Goal: Information Seeking & Learning: Learn about a topic

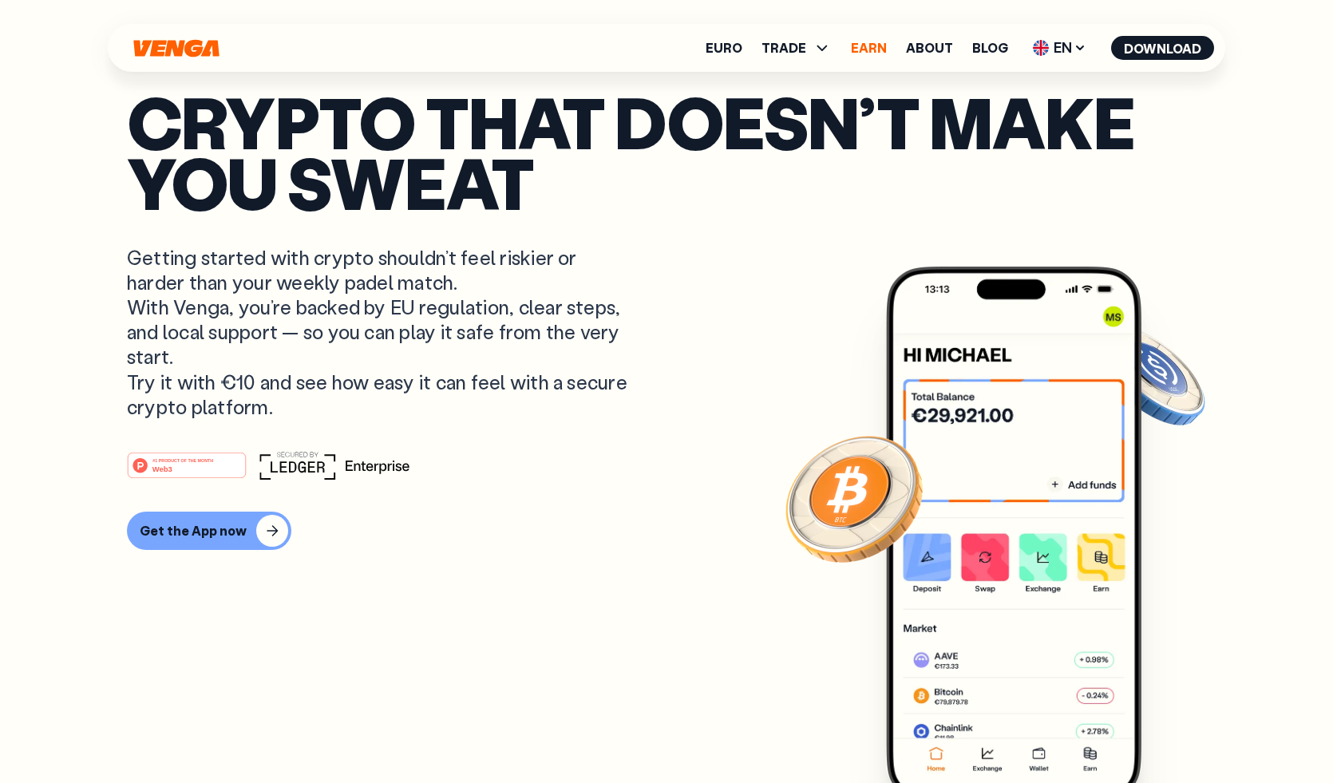
click at [879, 50] on link "Earn" at bounding box center [869, 48] width 36 height 13
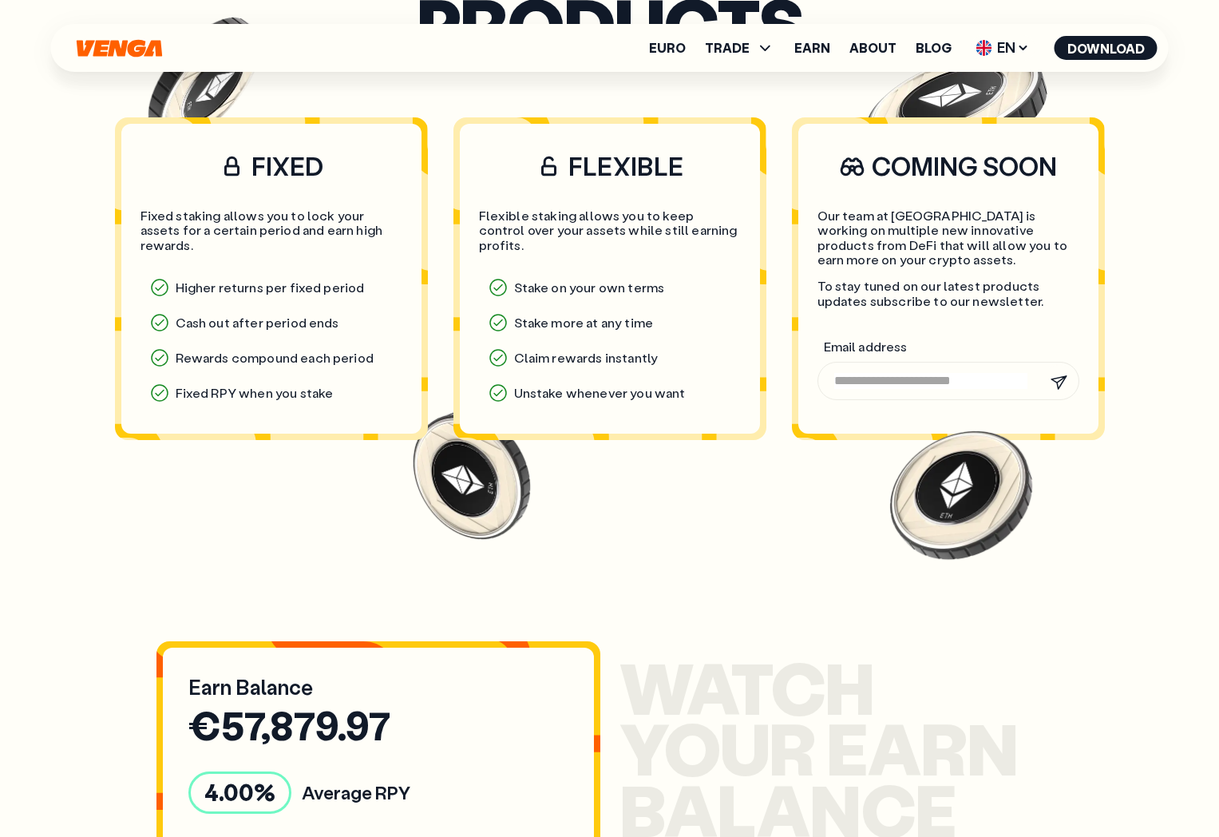
scroll to position [1426, 0]
click at [542, 497] on section "Our earn products FIXED Fixed staking allows you to lock your assets for a cert…" at bounding box center [609, 231] width 1111 height 710
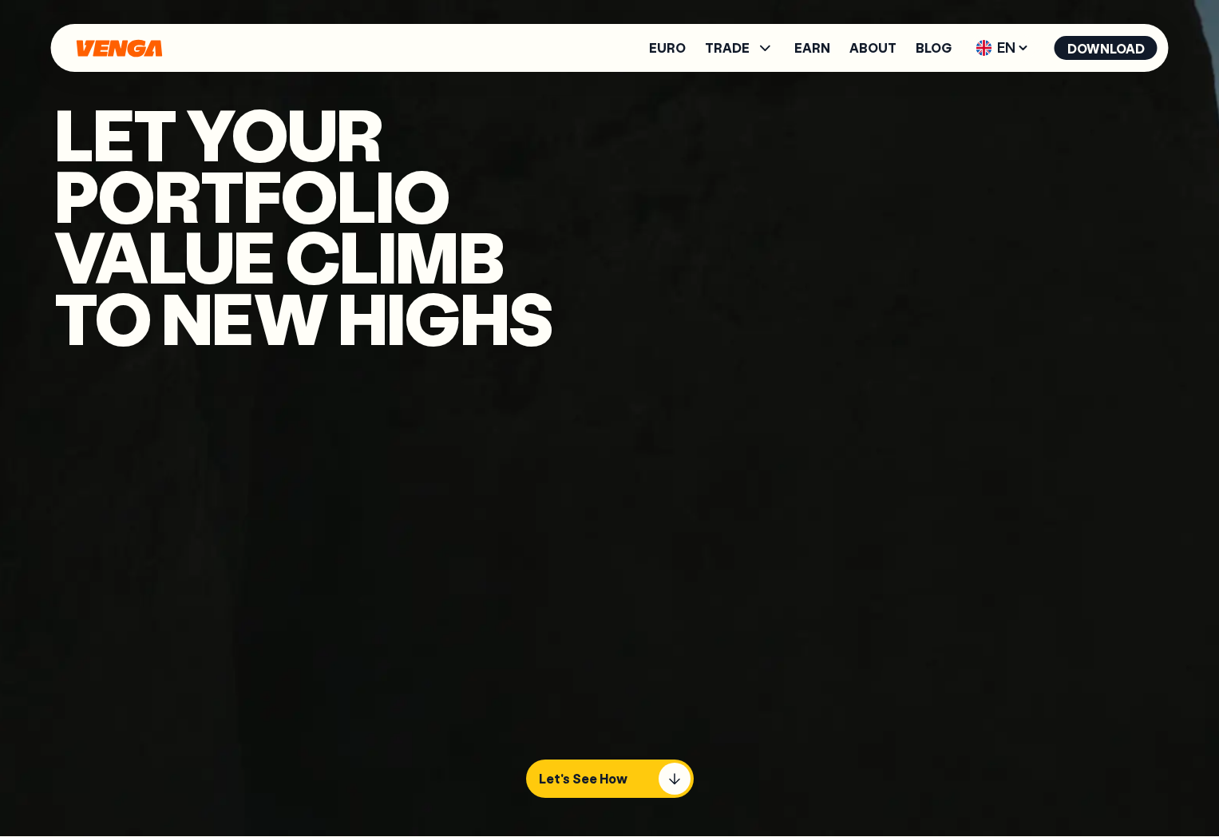
scroll to position [0, 0]
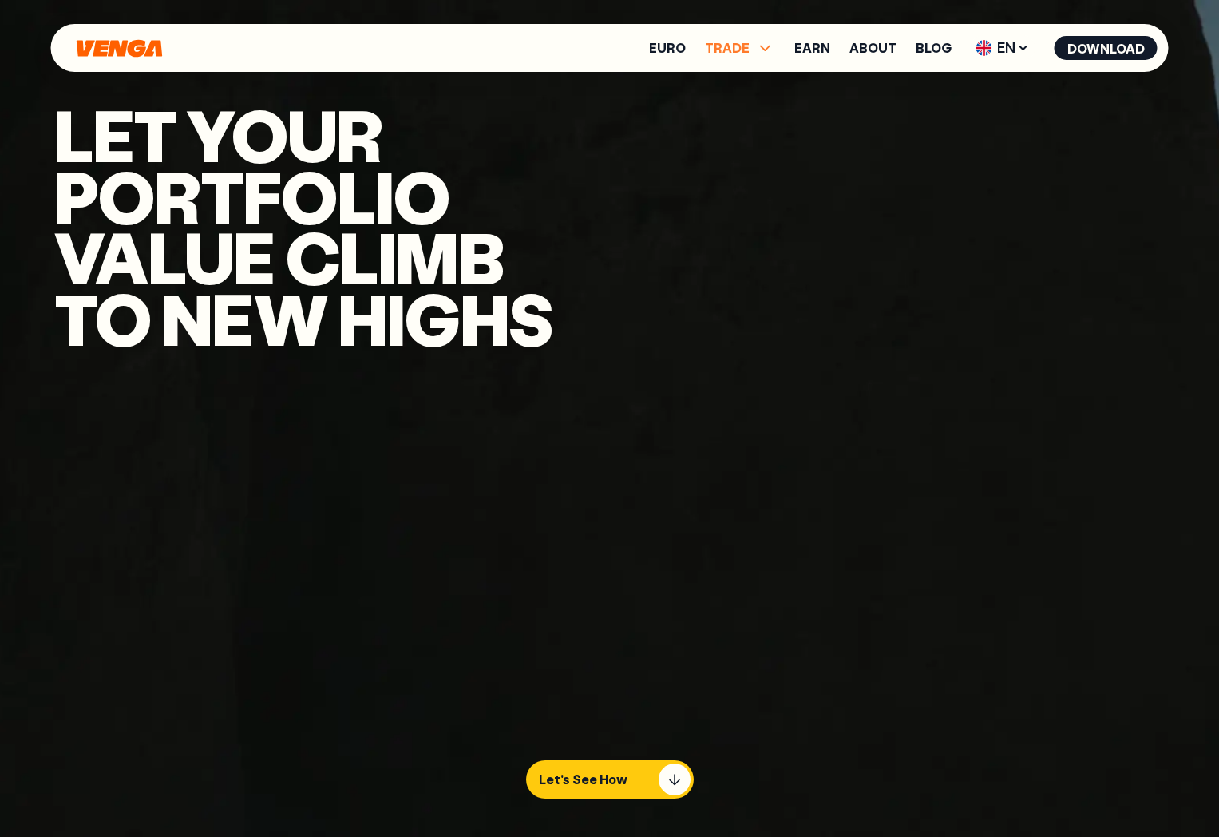
click at [769, 49] on icon at bounding box center [765, 47] width 19 height 19
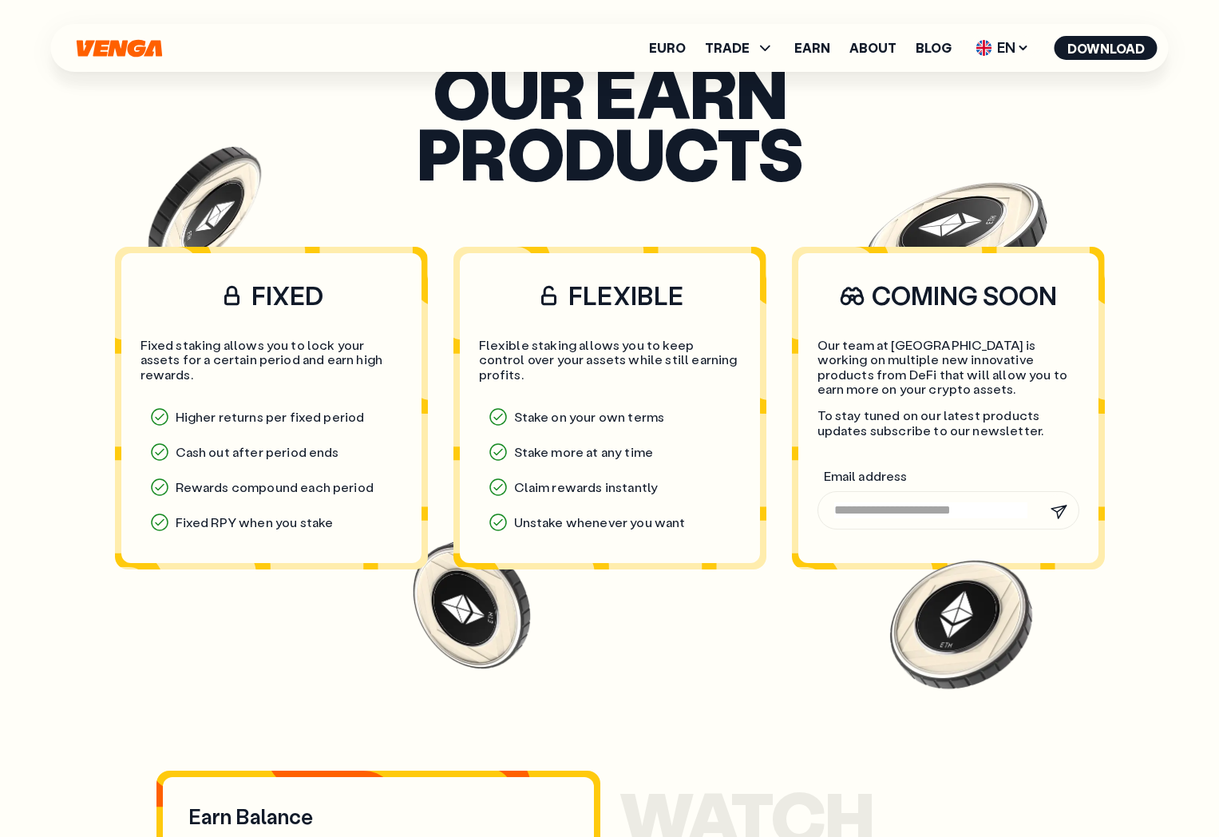
scroll to position [1296, 0]
drag, startPoint x: 254, startPoint y: 293, endPoint x: 350, endPoint y: 293, distance: 95.8
click at [350, 293] on h3 "FIXED" at bounding box center [272, 295] width 262 height 34
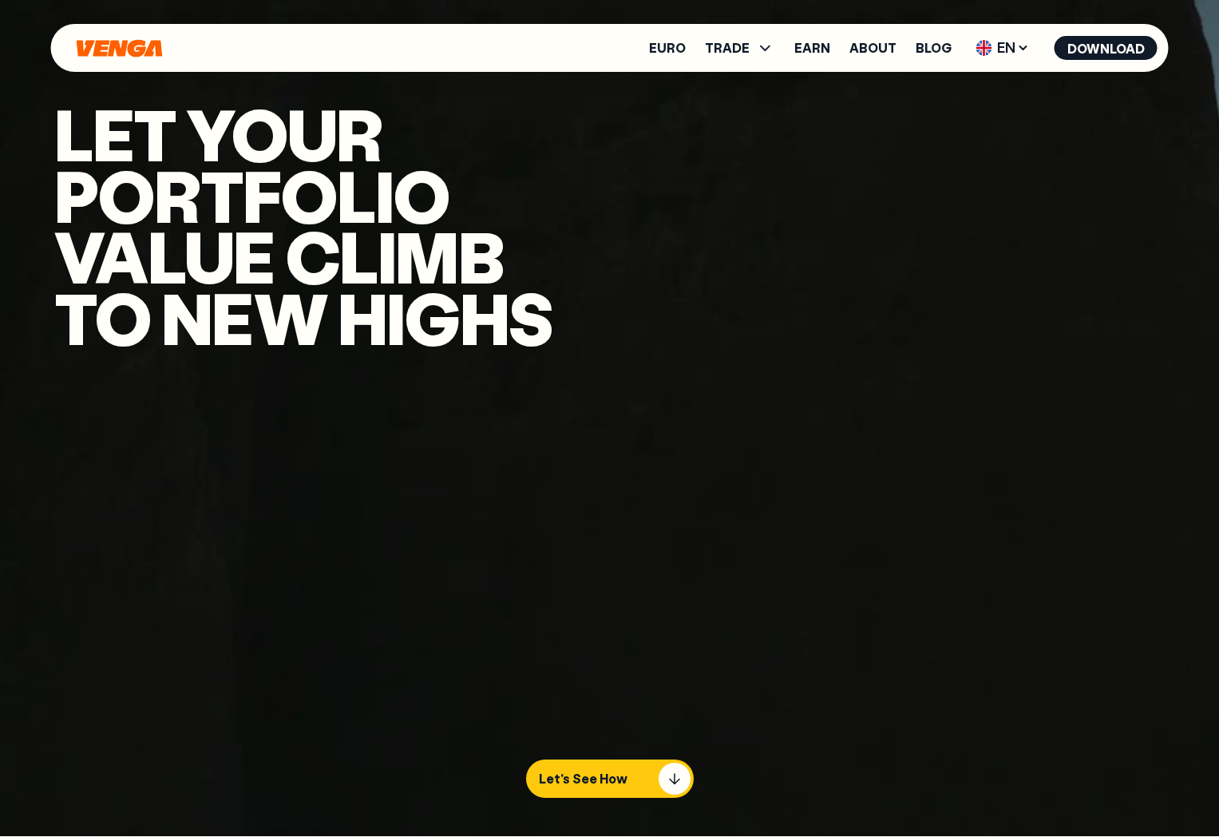
scroll to position [0, 0]
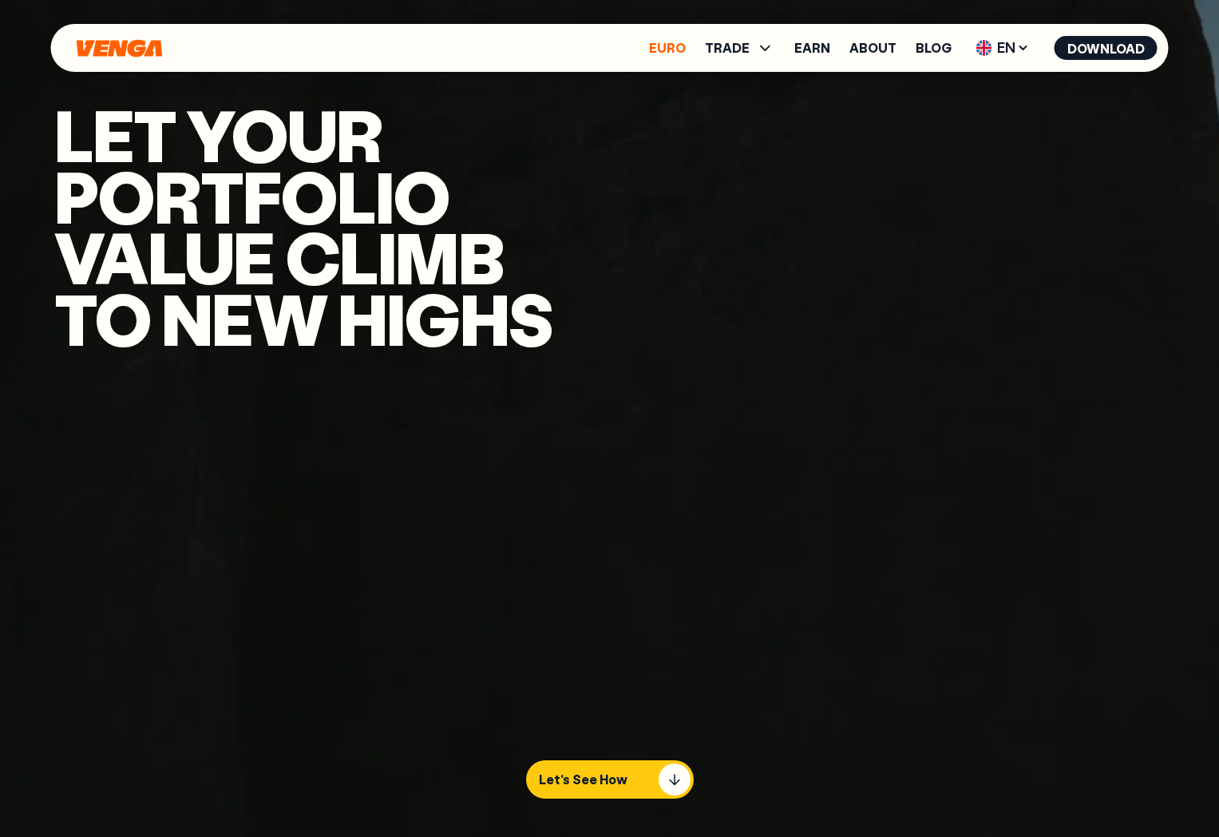
click at [683, 49] on link "Euro" at bounding box center [667, 48] width 37 height 13
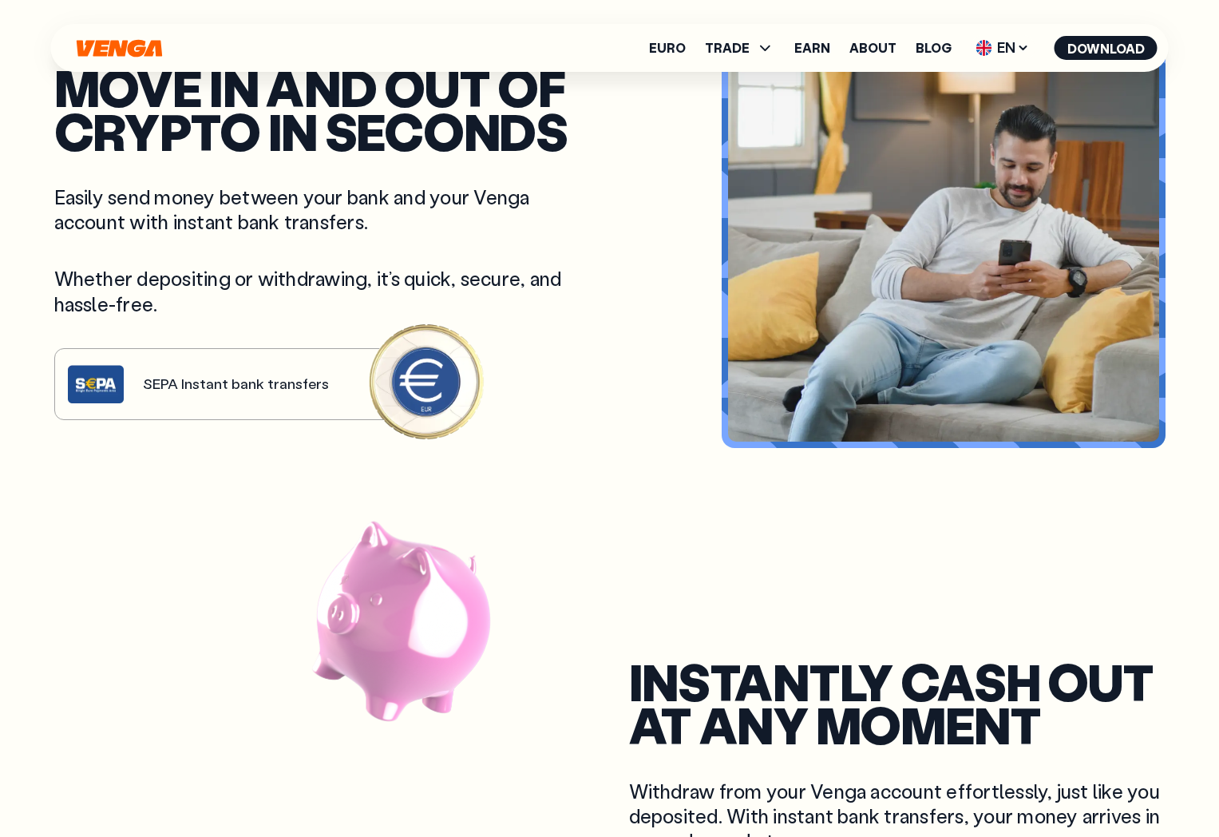
scroll to position [864, 0]
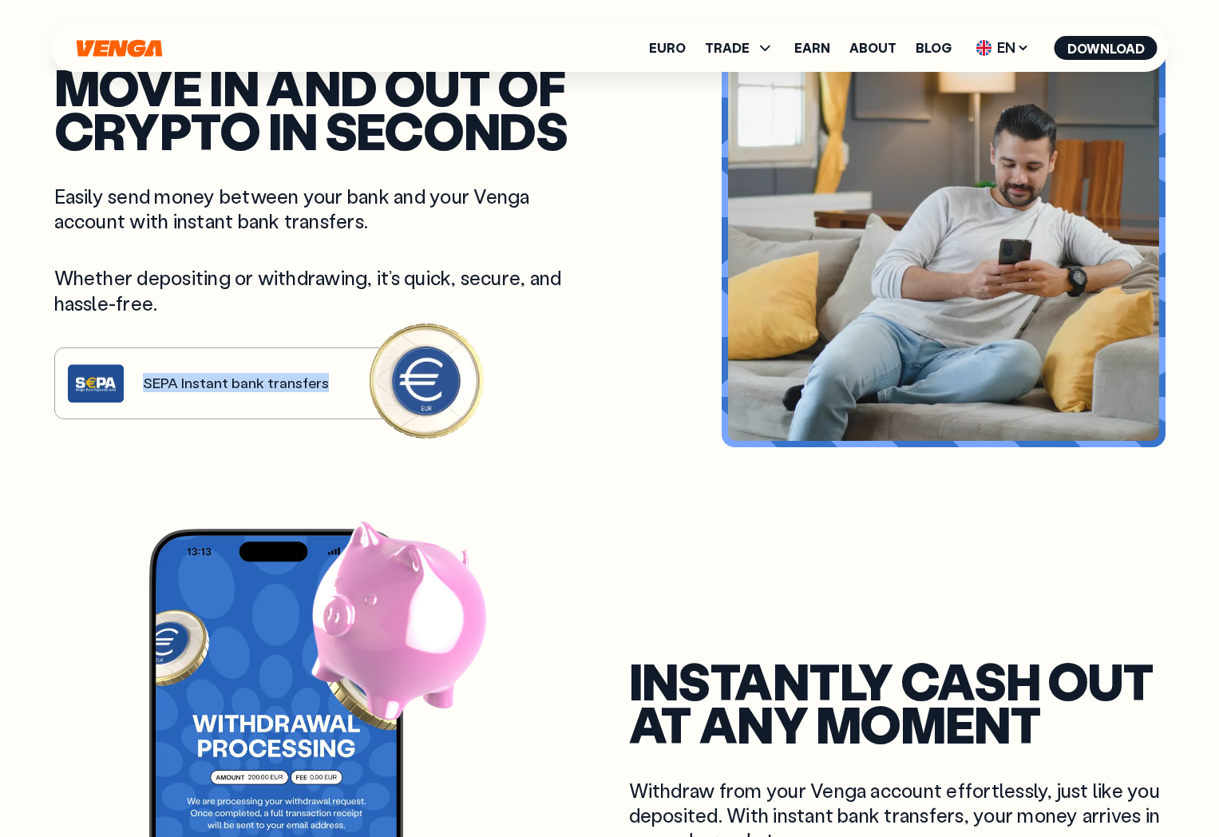
drag, startPoint x: 141, startPoint y: 386, endPoint x: 319, endPoint y: 382, distance: 178.8
click at [319, 382] on div "Move in and out of crypto in seconds Easily send money between your bank and yo…" at bounding box center [322, 242] width 536 height 354
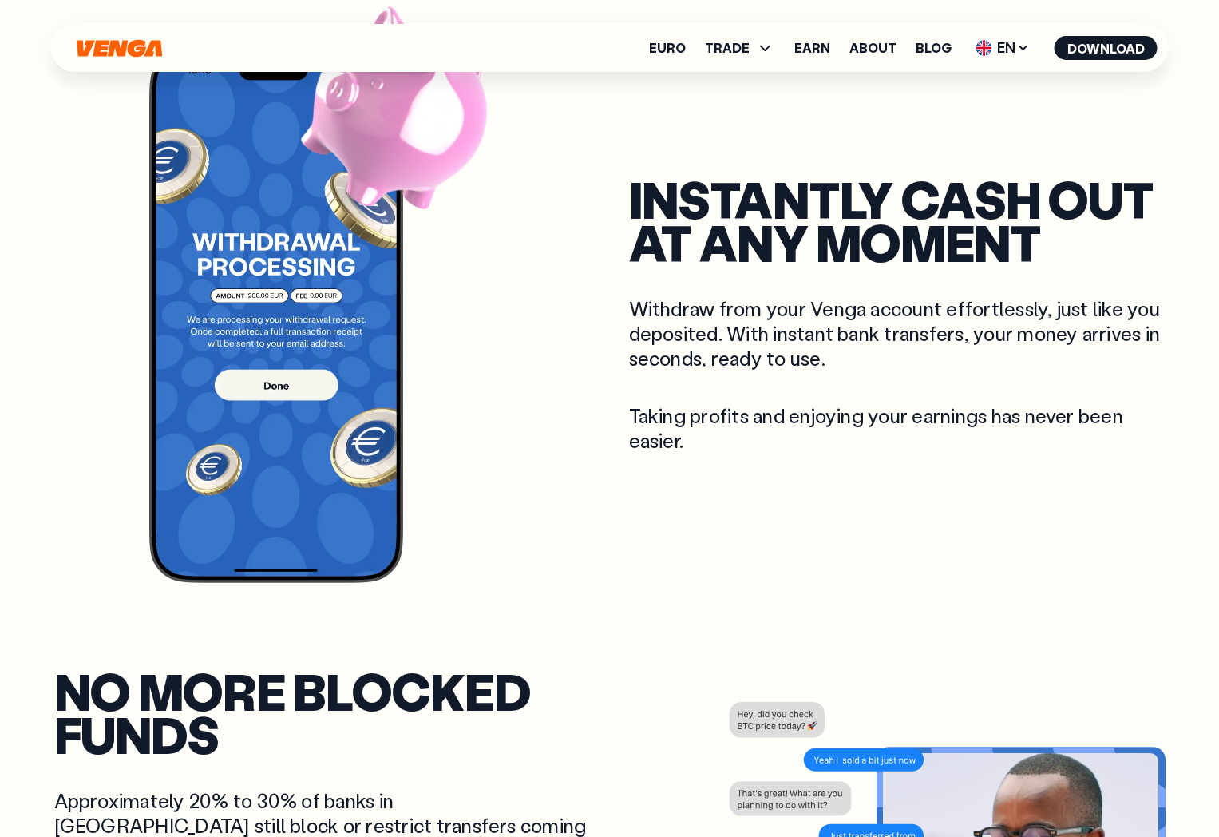
scroll to position [1346, 0]
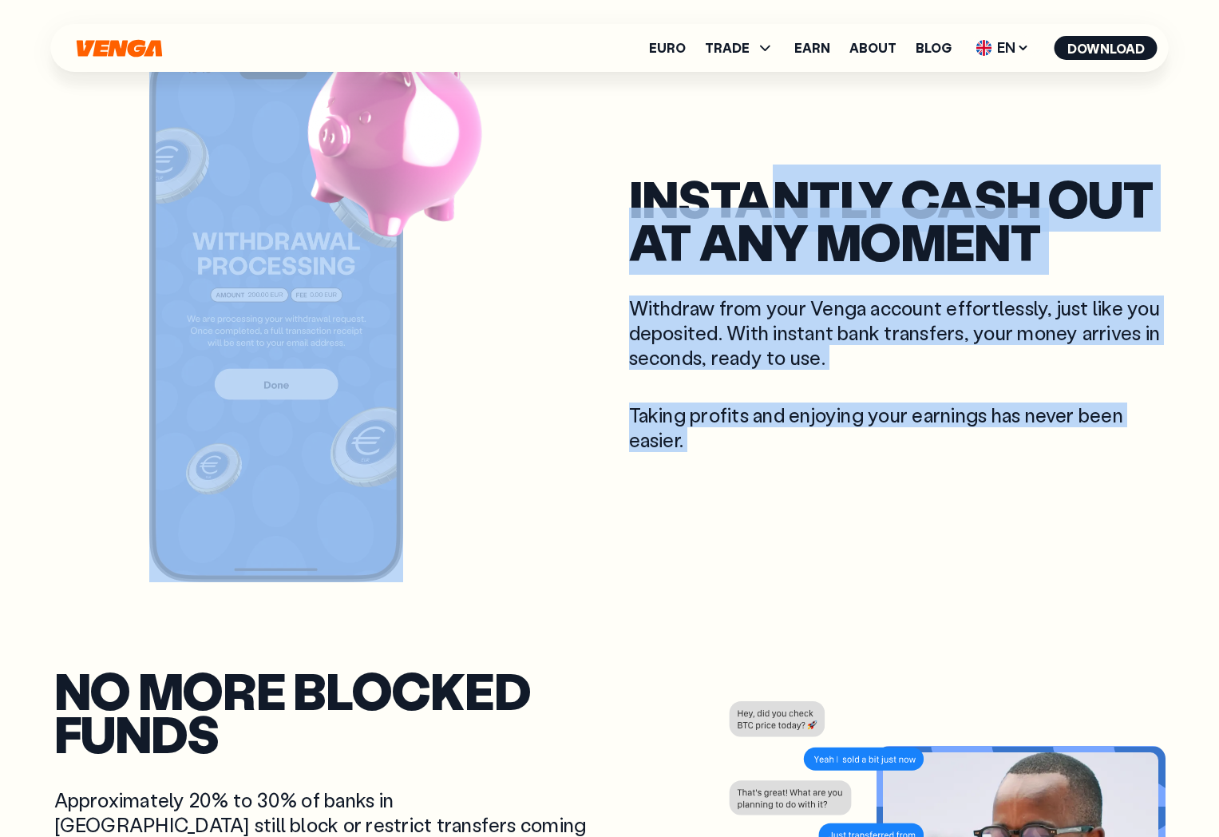
drag, startPoint x: 616, startPoint y: 208, endPoint x: 801, endPoint y: 212, distance: 184.4
click at [801, 212] on div "instantly Cash out at any moment Withdraw from your Venga account effortlessly,…" at bounding box center [609, 314] width 1111 height 536
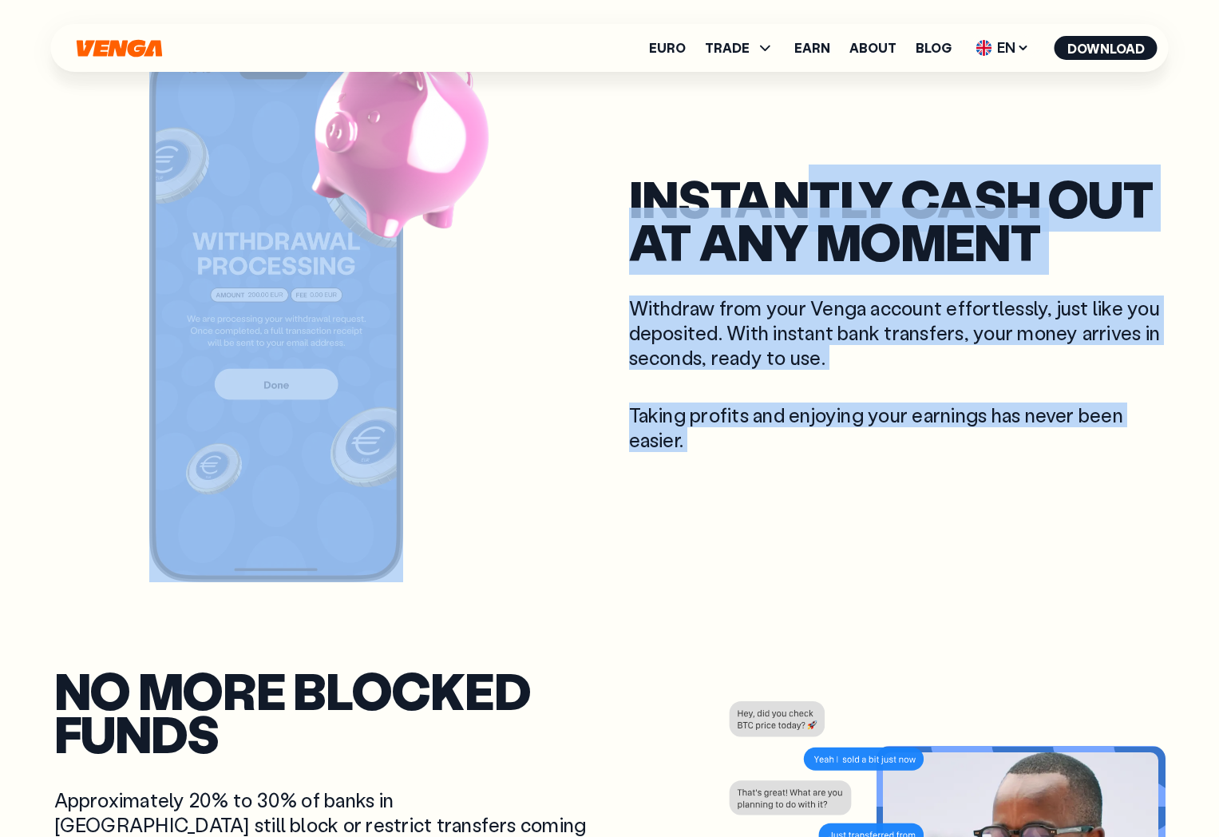
click at [801, 212] on h2 "instantly Cash out at any moment" at bounding box center [897, 219] width 536 height 87
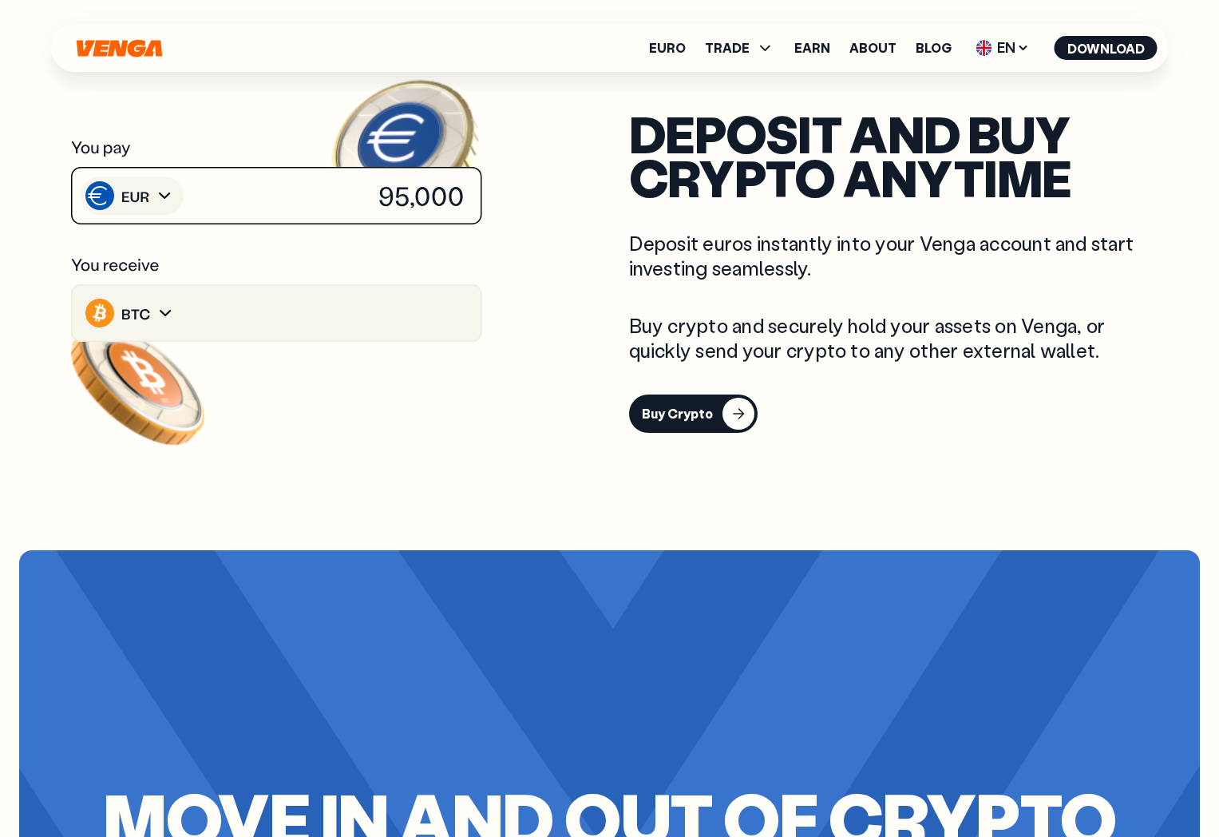
scroll to position [2553, 0]
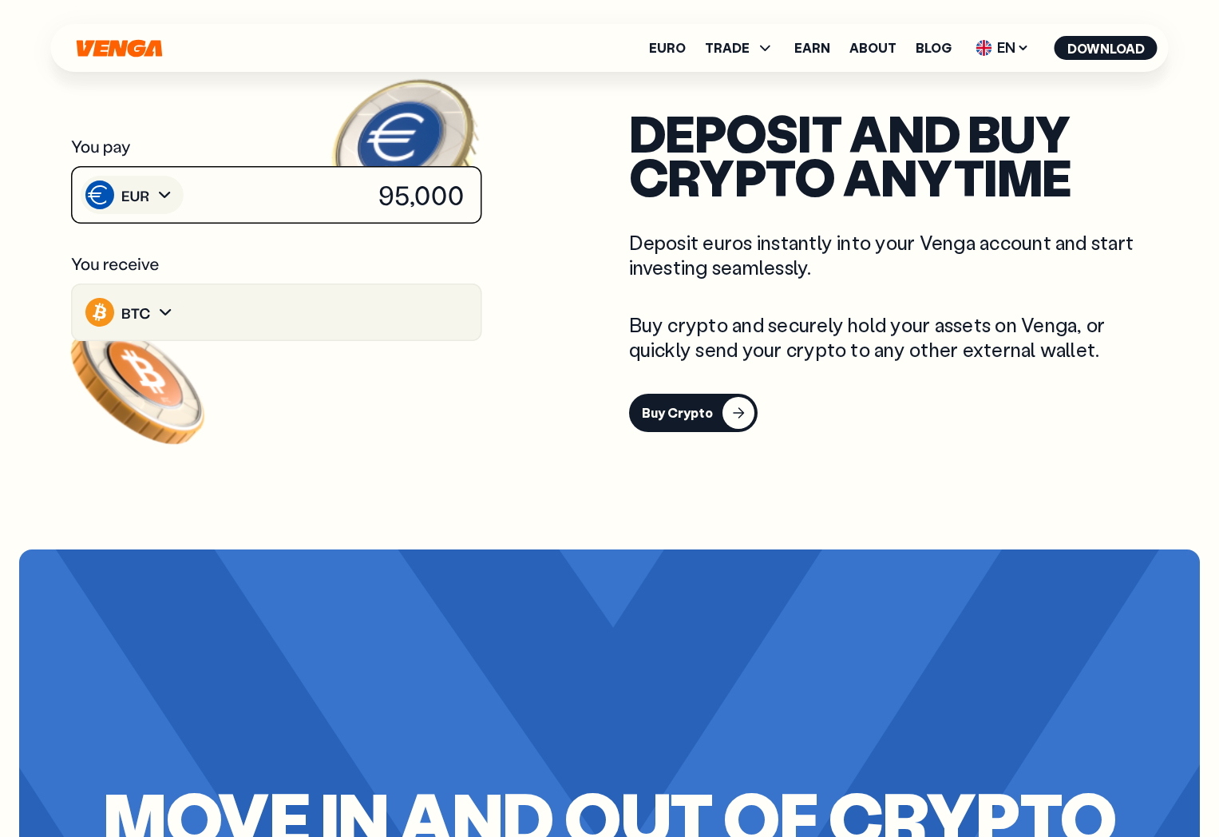
click at [448, 288] on g at bounding box center [276, 269] width 419 height 388
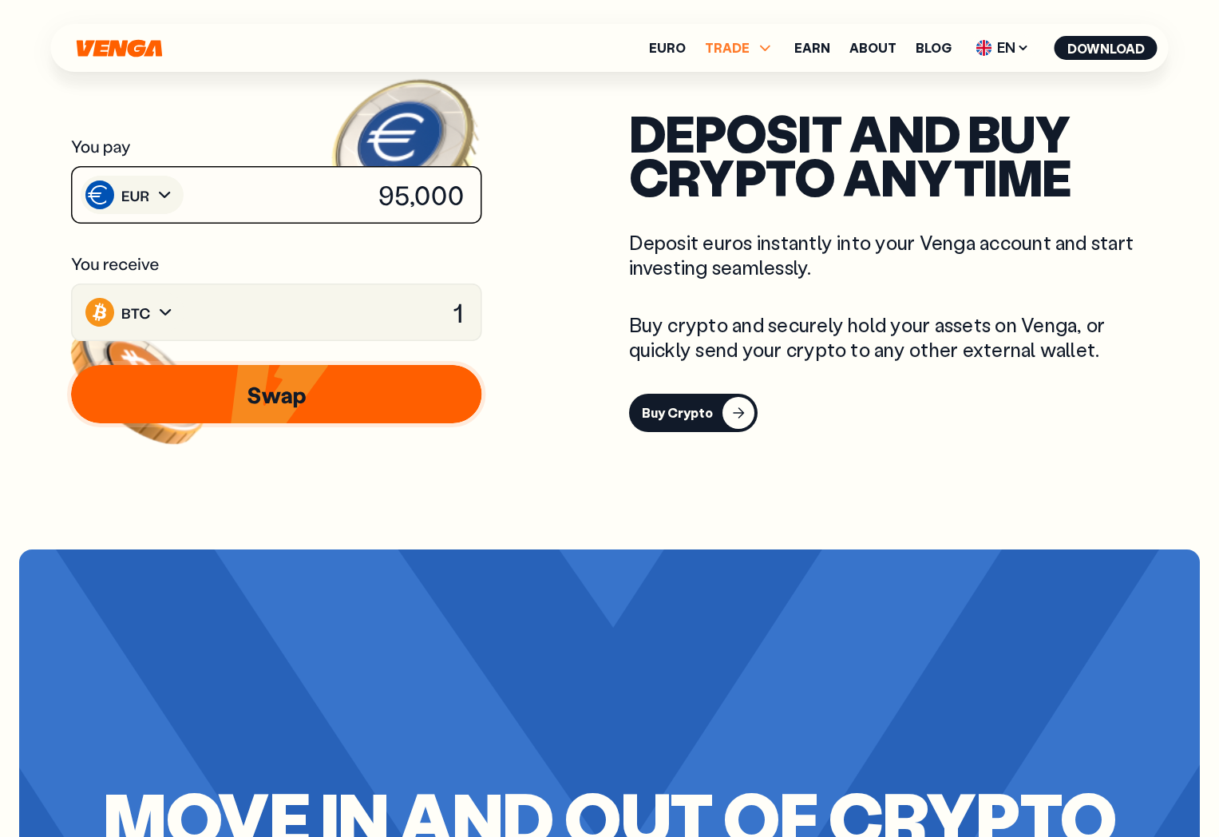
click at [738, 52] on span "TRADE" at bounding box center [727, 48] width 45 height 13
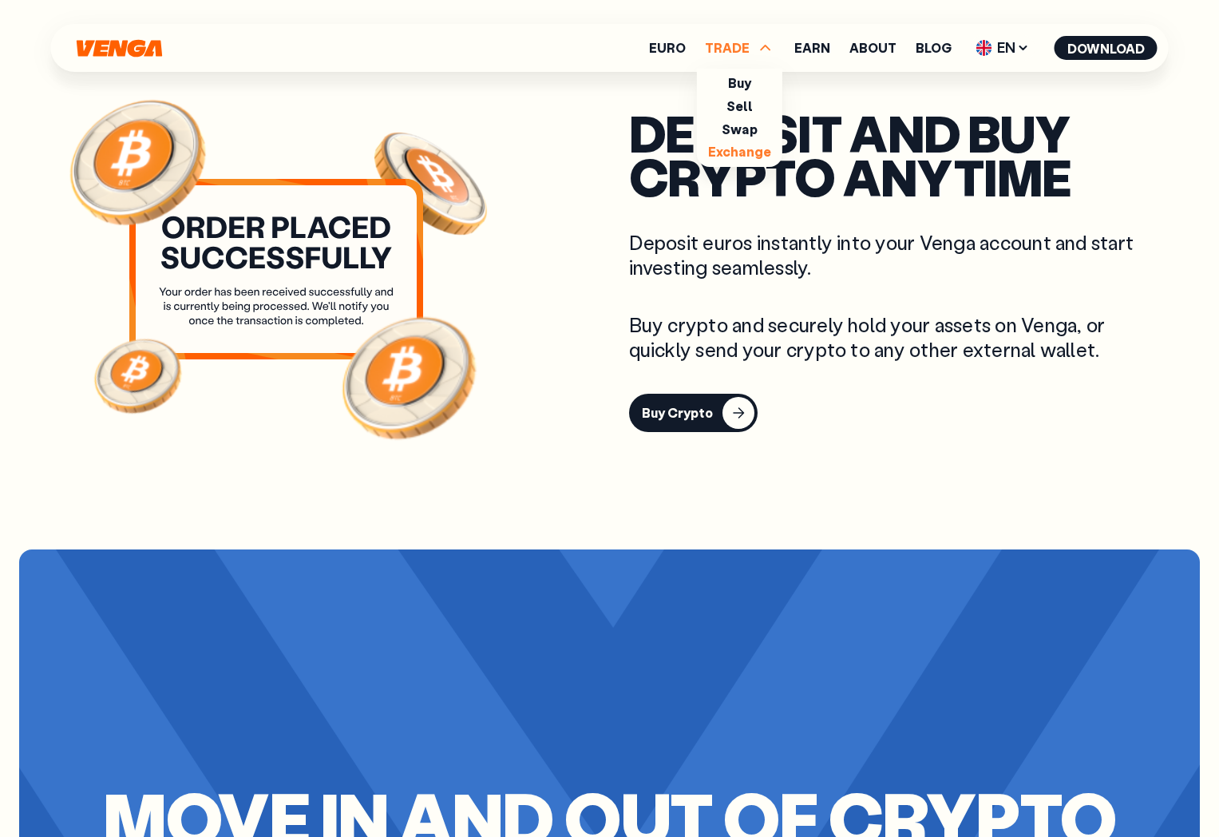
click at [750, 155] on link "Exchange" at bounding box center [739, 151] width 63 height 17
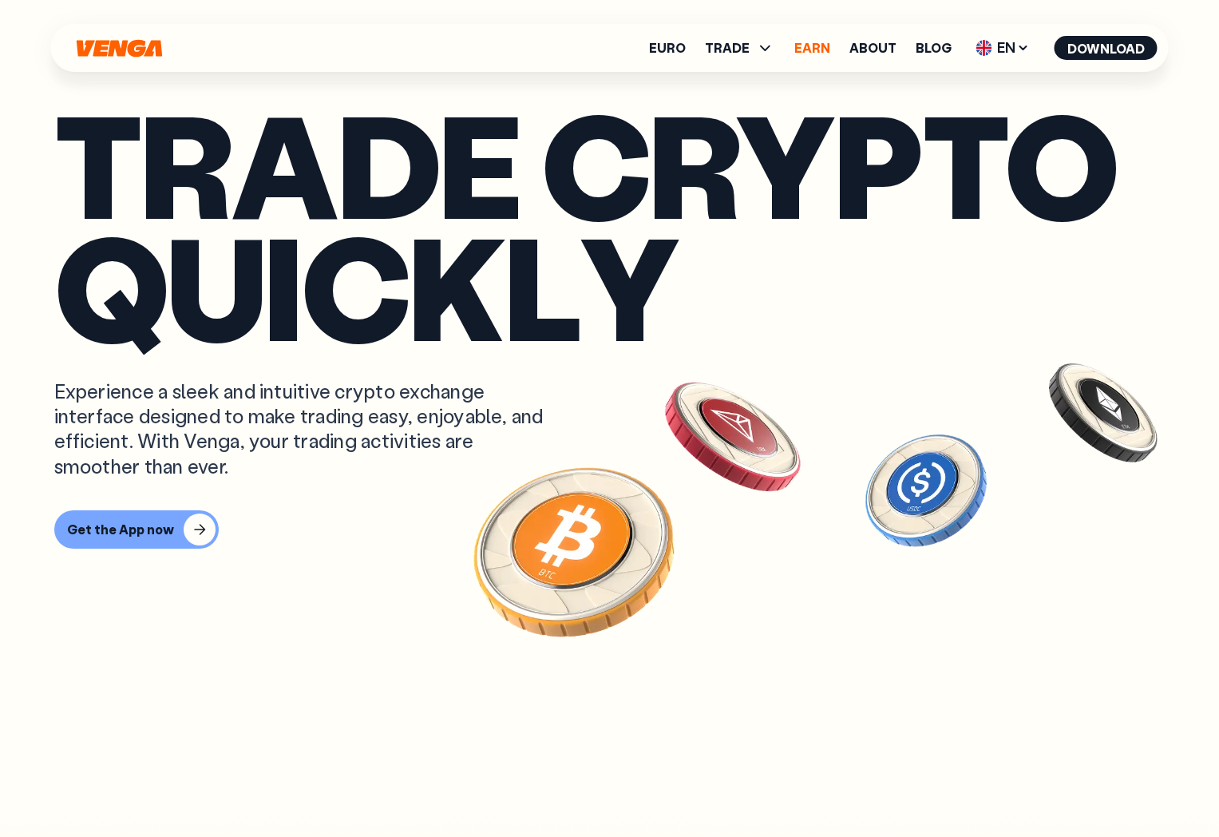
click at [815, 48] on link "Earn" at bounding box center [812, 48] width 36 height 13
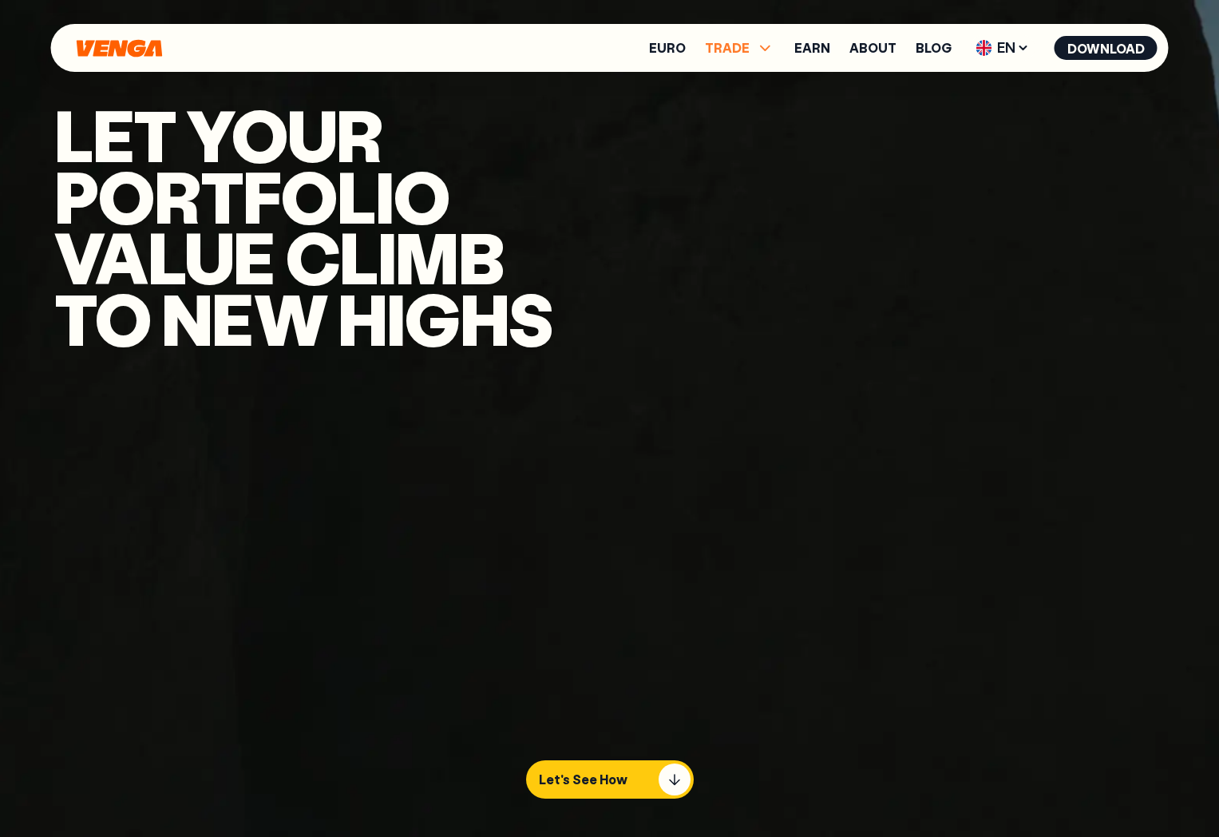
click at [753, 50] on span "TRADE" at bounding box center [740, 47] width 70 height 19
click at [669, 45] on link "Euro" at bounding box center [667, 48] width 37 height 13
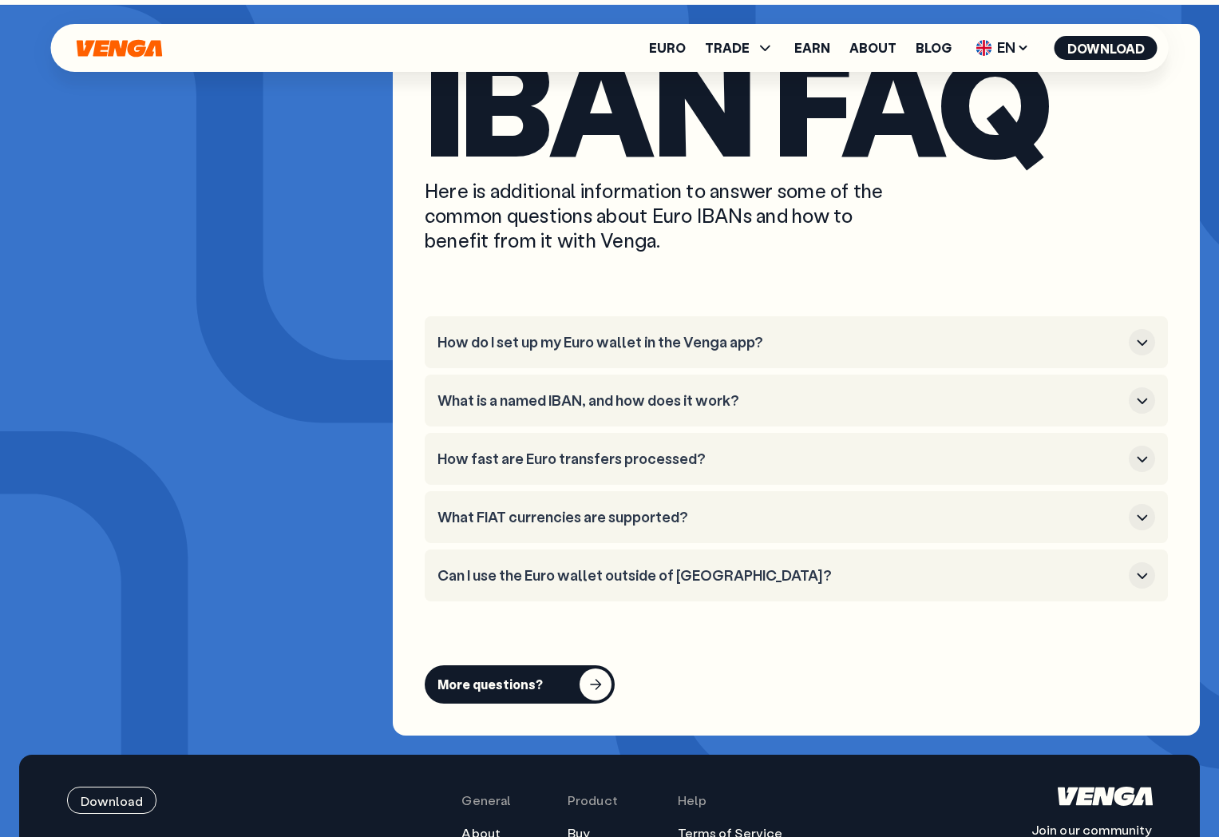
scroll to position [5725, 0]
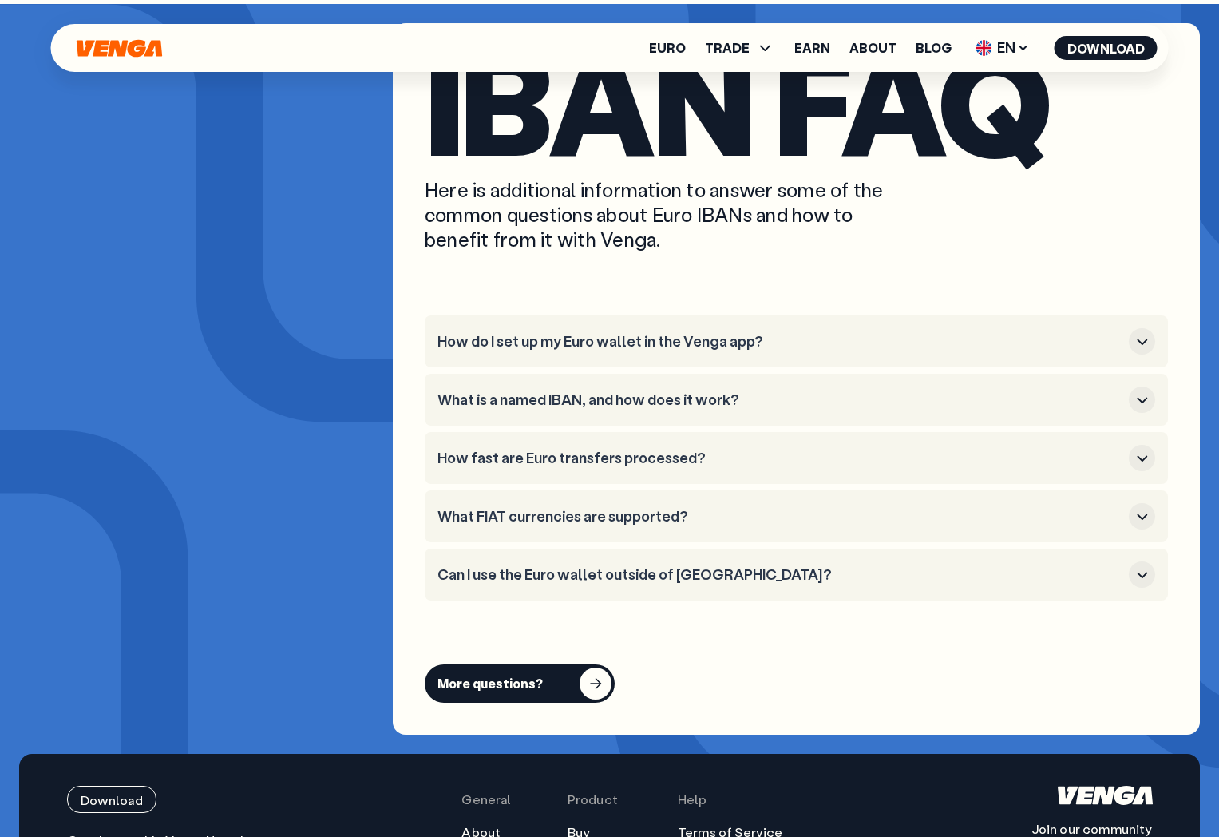
click at [631, 333] on h3 "How do I set up my Euro wallet in the Venga app?" at bounding box center [779, 342] width 685 height 18
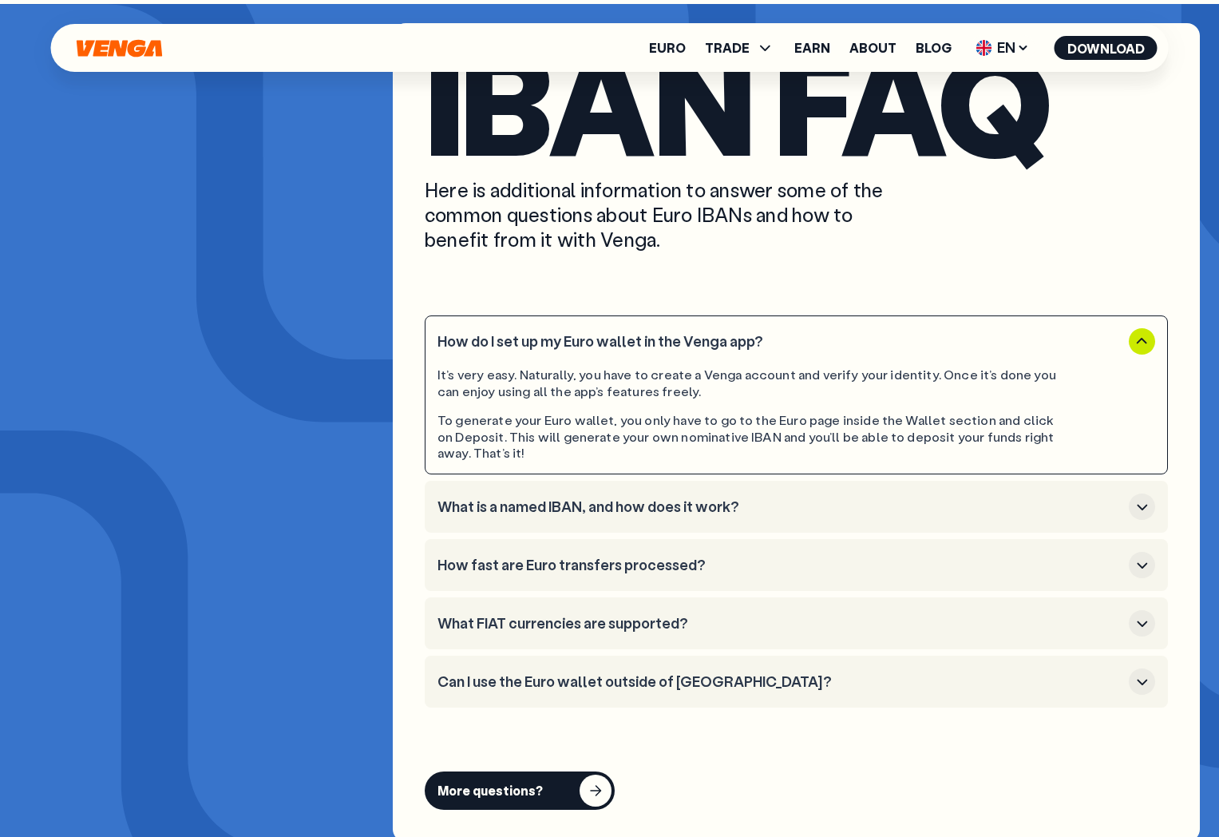
click at [631, 333] on h3 "How do I set up my Euro wallet in the Venga app?" at bounding box center [779, 342] width 685 height 18
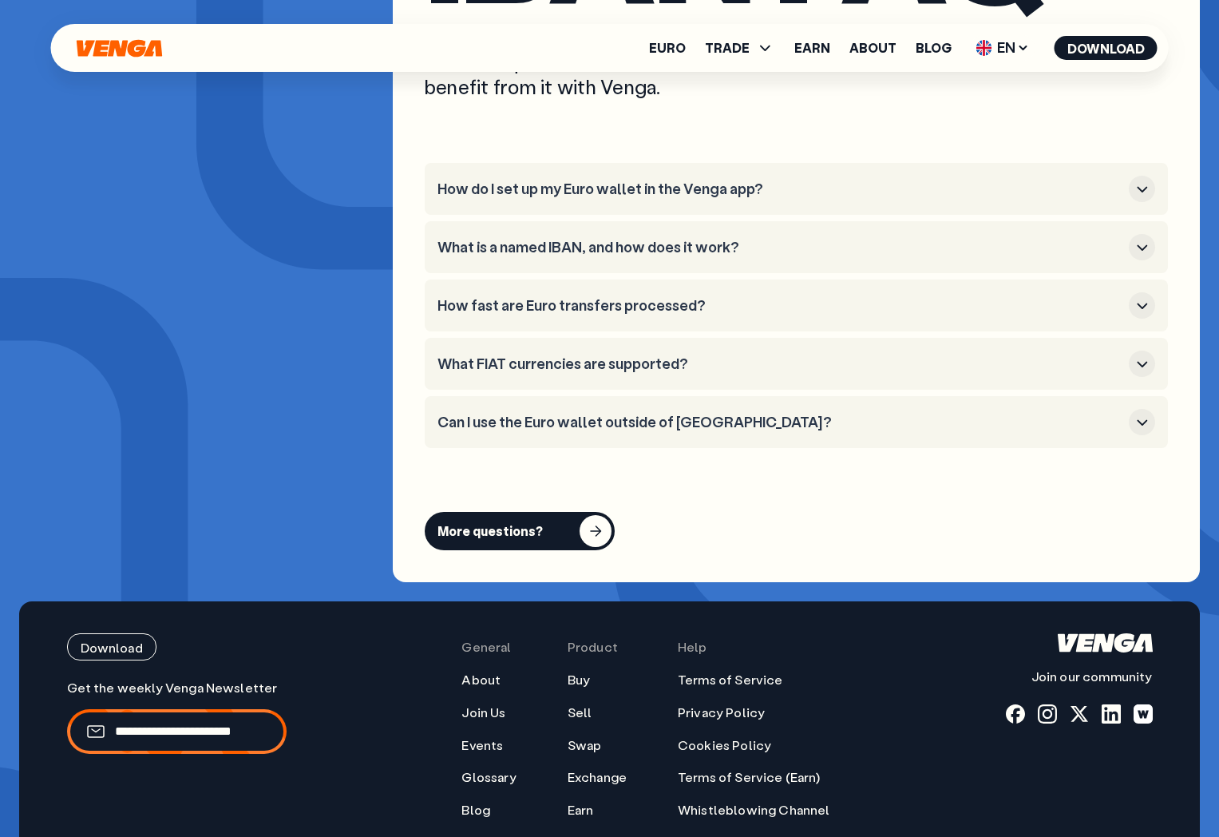
click at [615, 350] on button "What FIAT currencies are supported?" at bounding box center [796, 363] width 718 height 26
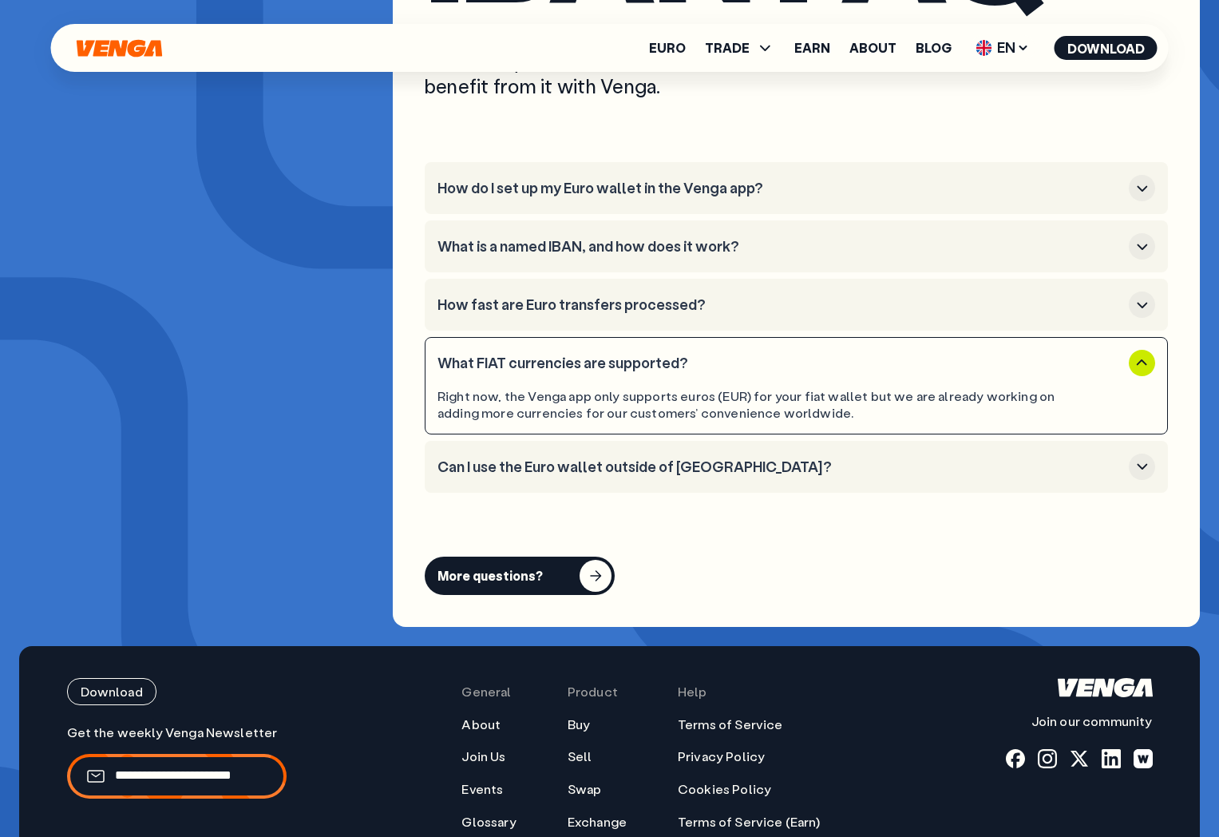
click at [615, 350] on button "What FIAT currencies are supported?" at bounding box center [796, 363] width 718 height 26
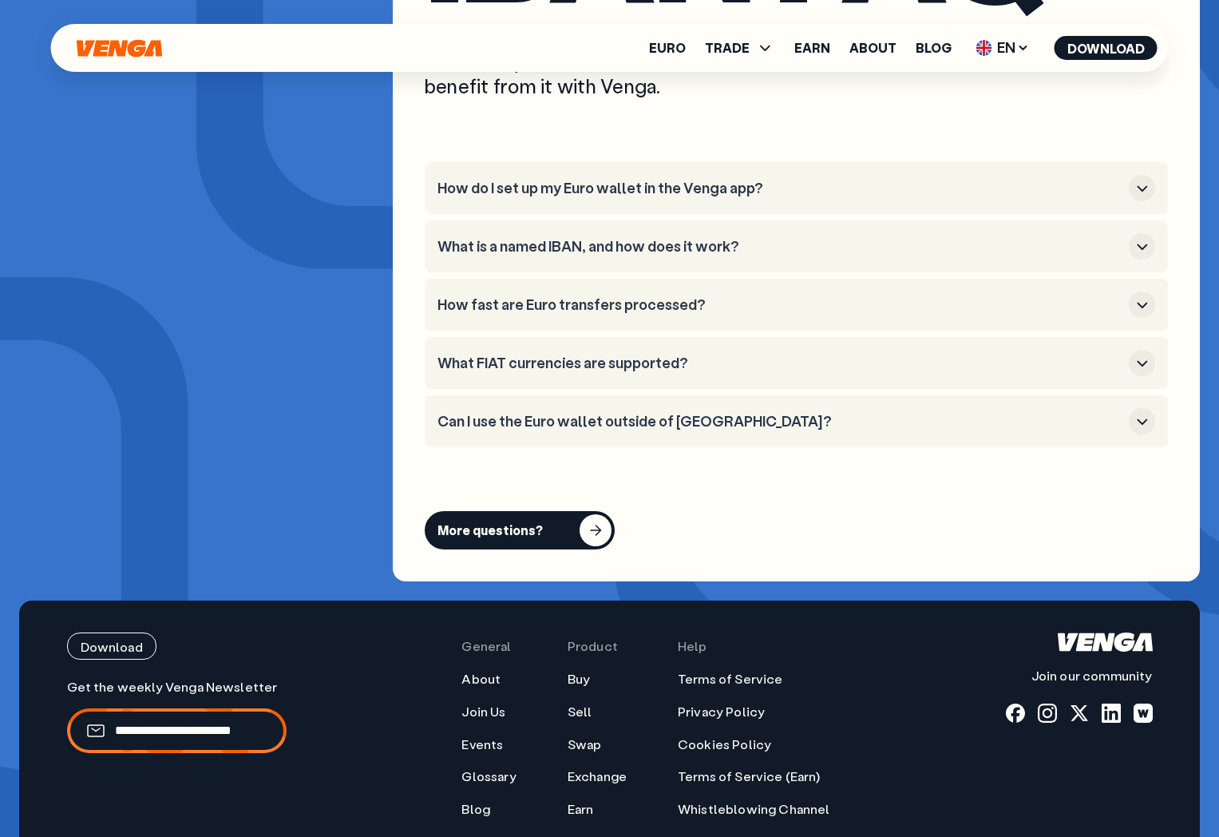
click at [635, 395] on li "Can I use the Euro wallet outside of [GEOGRAPHIC_DATA]?" at bounding box center [796, 421] width 743 height 52
click at [640, 413] on h3 "Can I use the Euro wallet outside of [GEOGRAPHIC_DATA]?" at bounding box center [779, 422] width 685 height 18
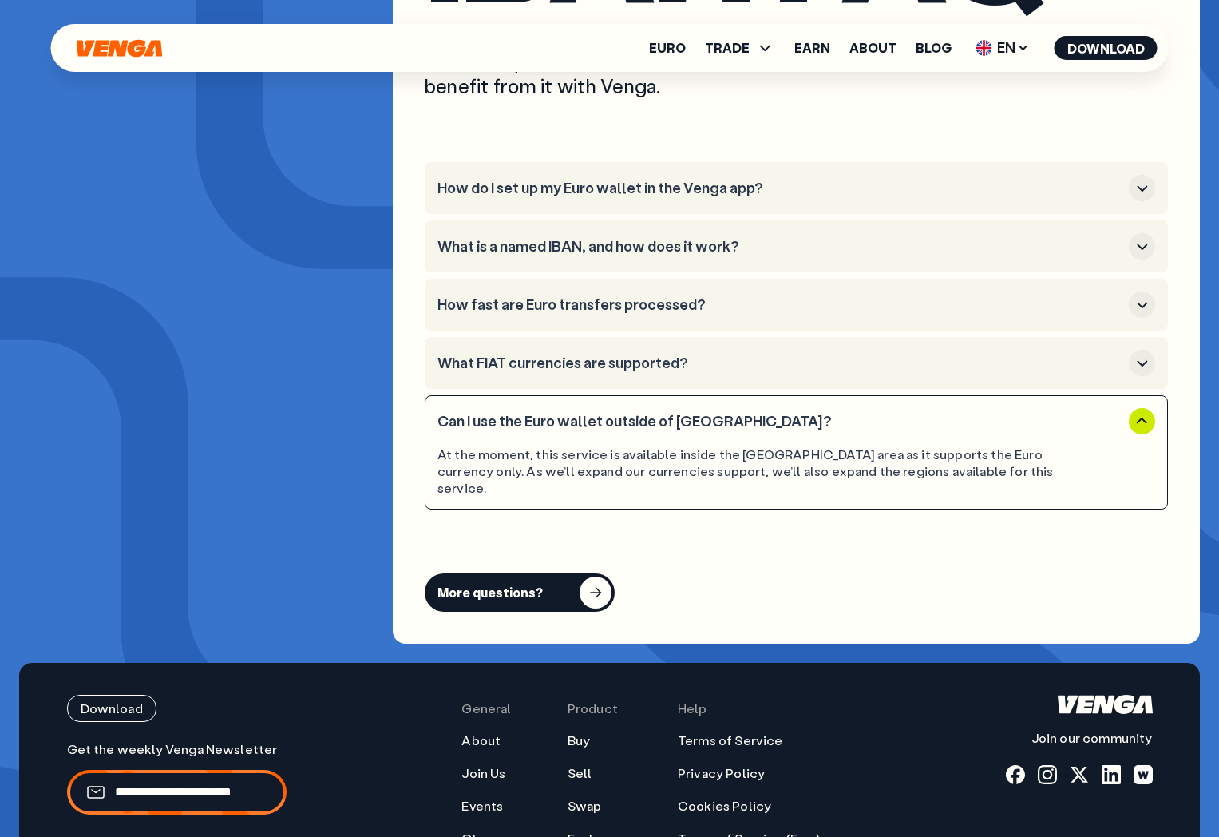
click at [640, 413] on h3 "Can I use the Euro wallet outside of [GEOGRAPHIC_DATA]?" at bounding box center [779, 422] width 685 height 18
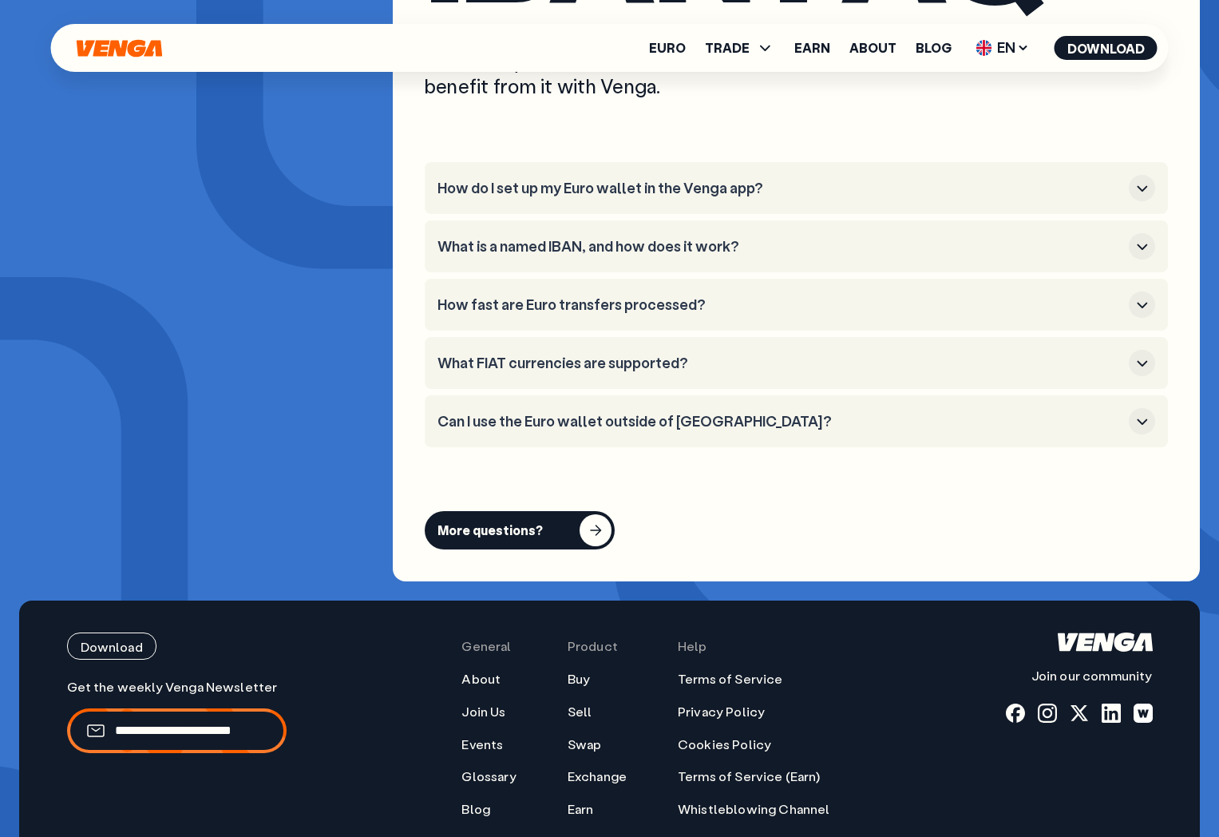
click at [664, 457] on div "IBAN FAQ Here is additional information to answer some of the common questions …" at bounding box center [796, 226] width 807 height 712
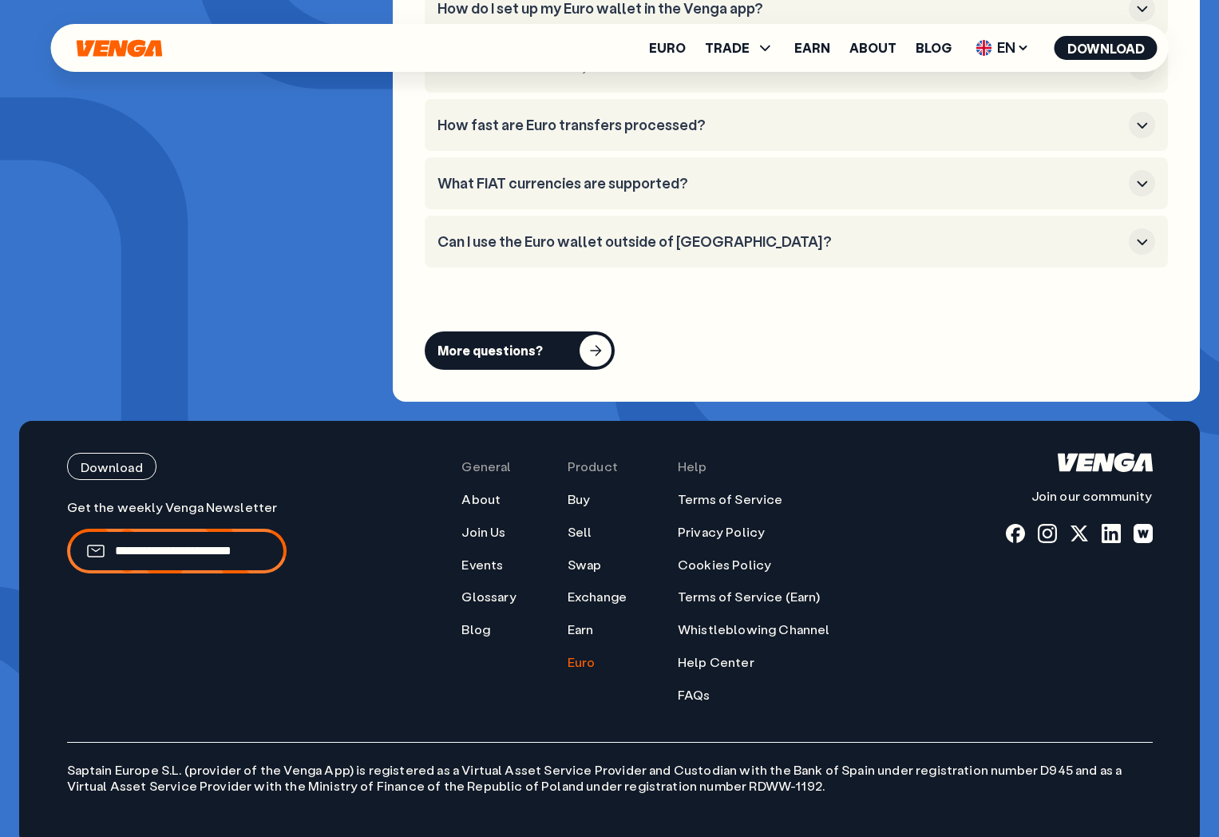
scroll to position [6058, 0]
click at [492, 556] on link "Events" at bounding box center [482, 564] width 42 height 17
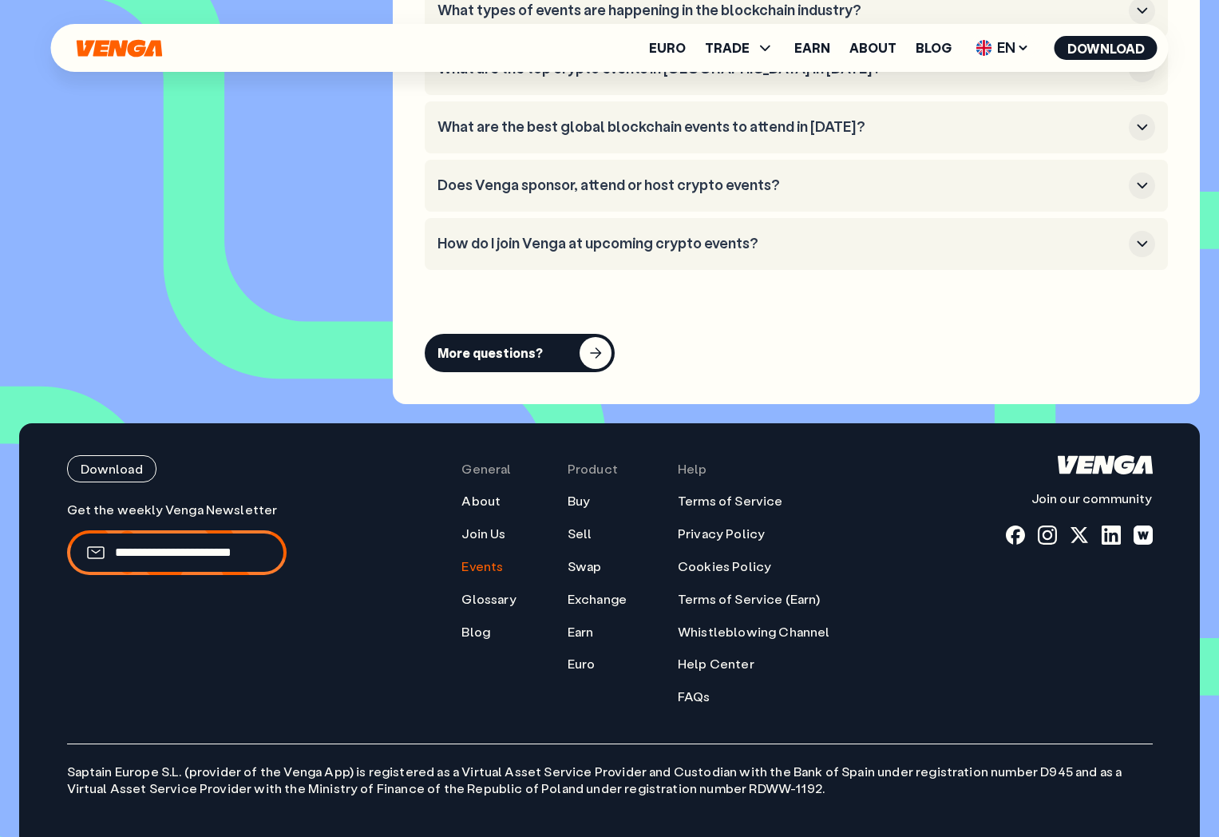
scroll to position [6794, 0]
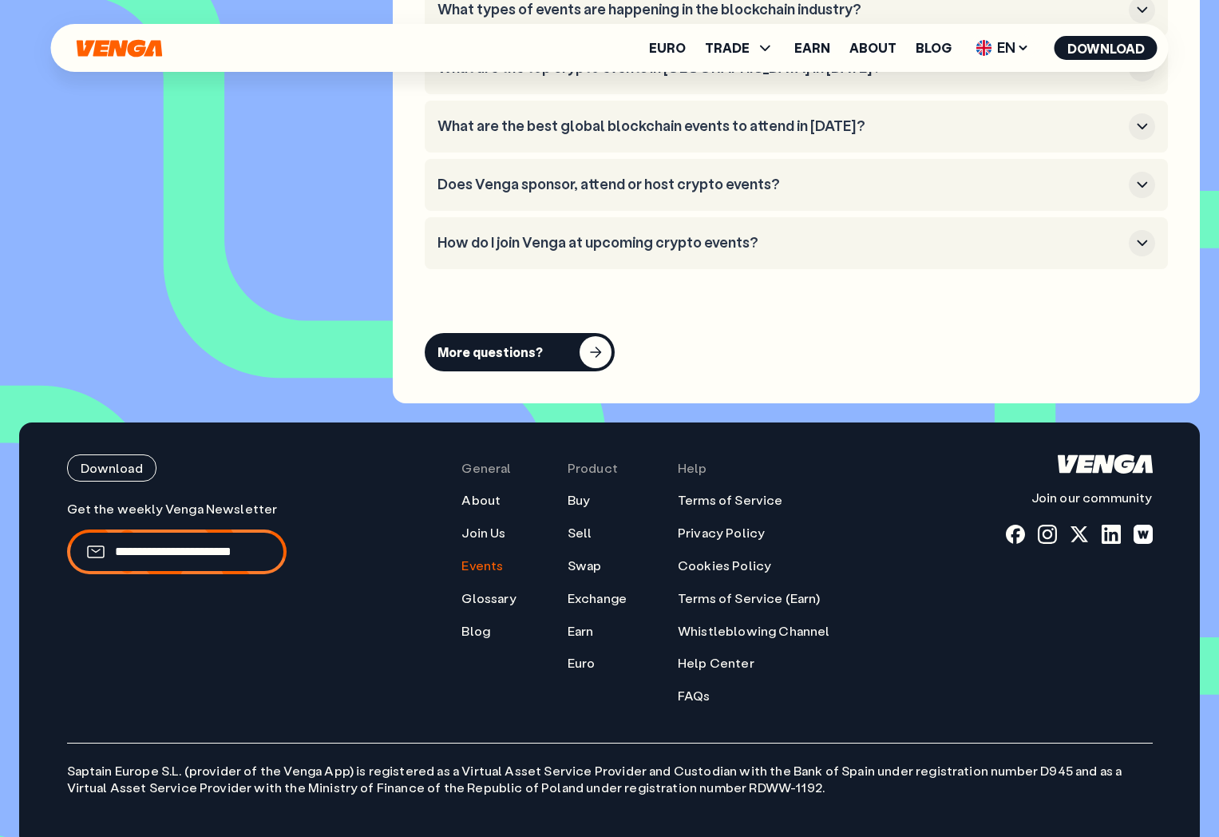
click at [464, 638] on div "Download Join our community General About Join Us Events Glossary Blog Product …" at bounding box center [610, 579] width 1086 height 250
click at [468, 492] on link "About" at bounding box center [480, 500] width 39 height 17
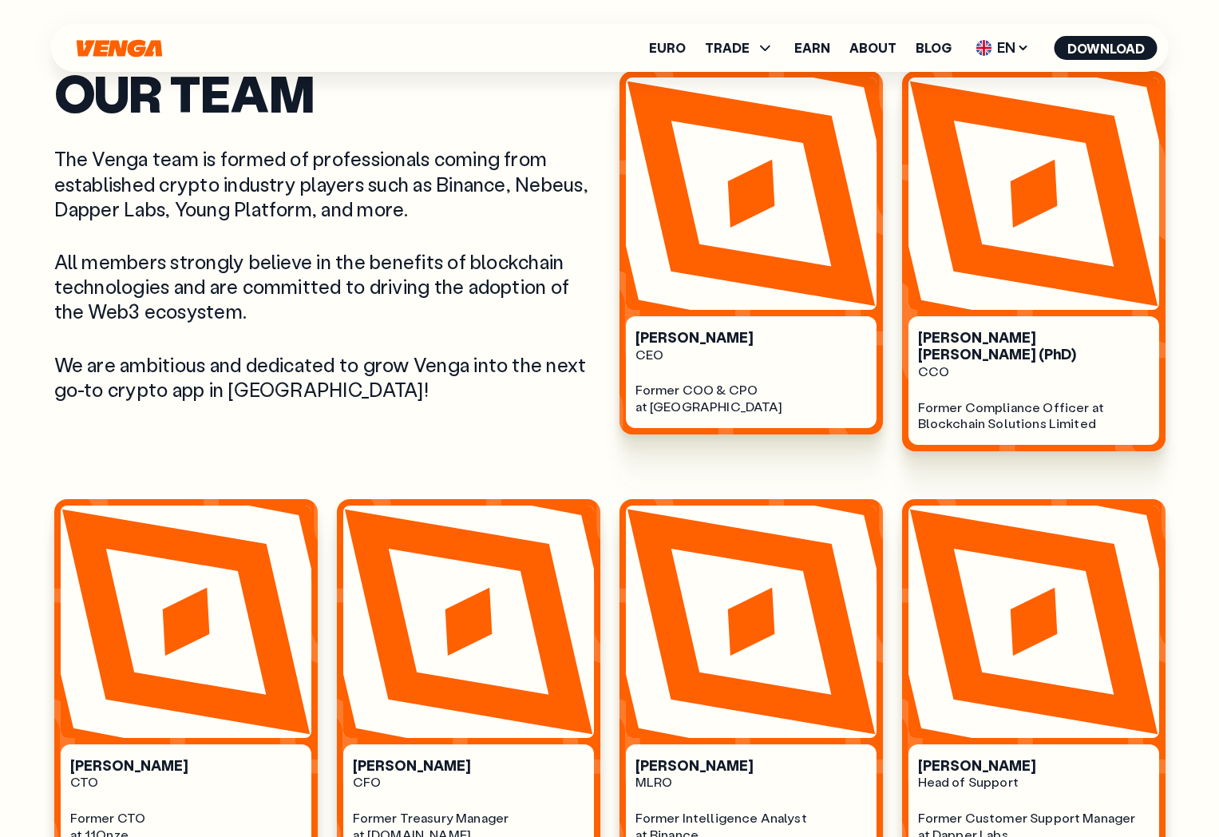
scroll to position [862, 0]
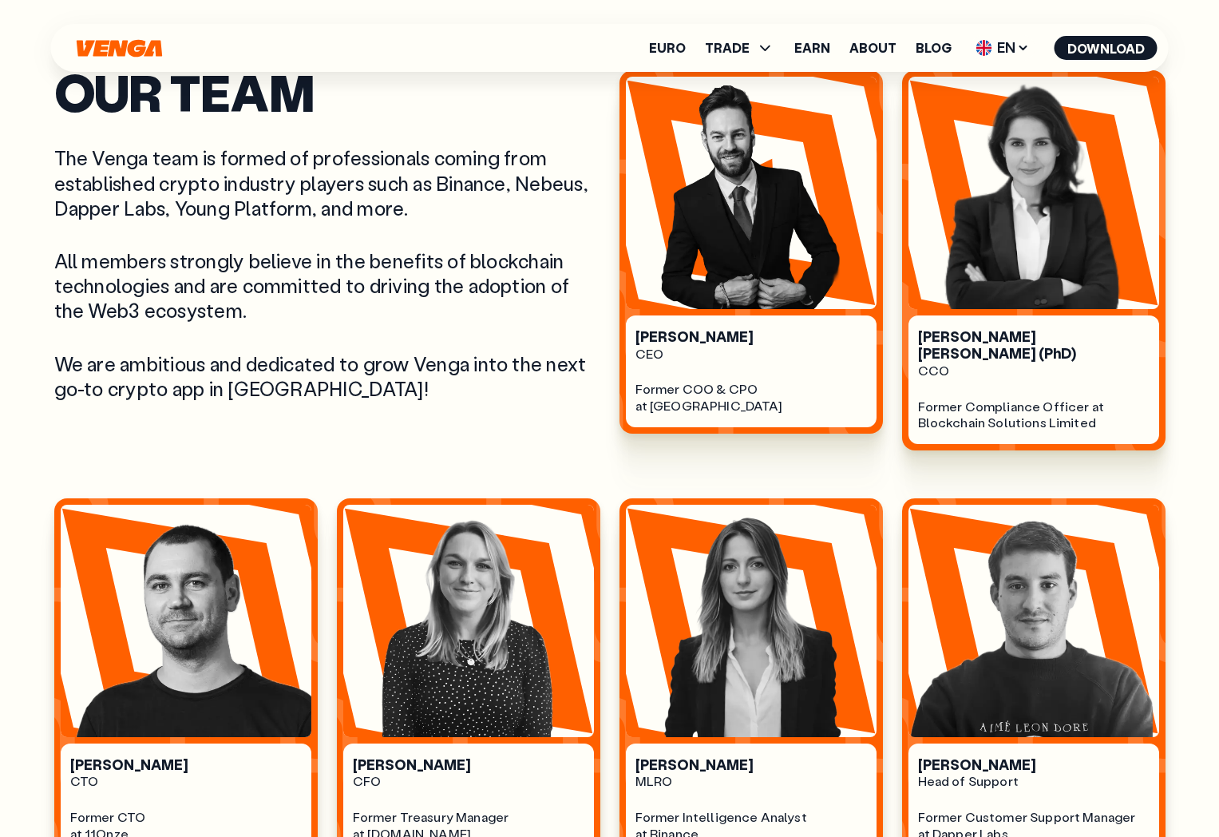
click at [492, 425] on div "Our Team The Venga team is formed of professionals coming from established cryp…" at bounding box center [327, 260] width 546 height 380
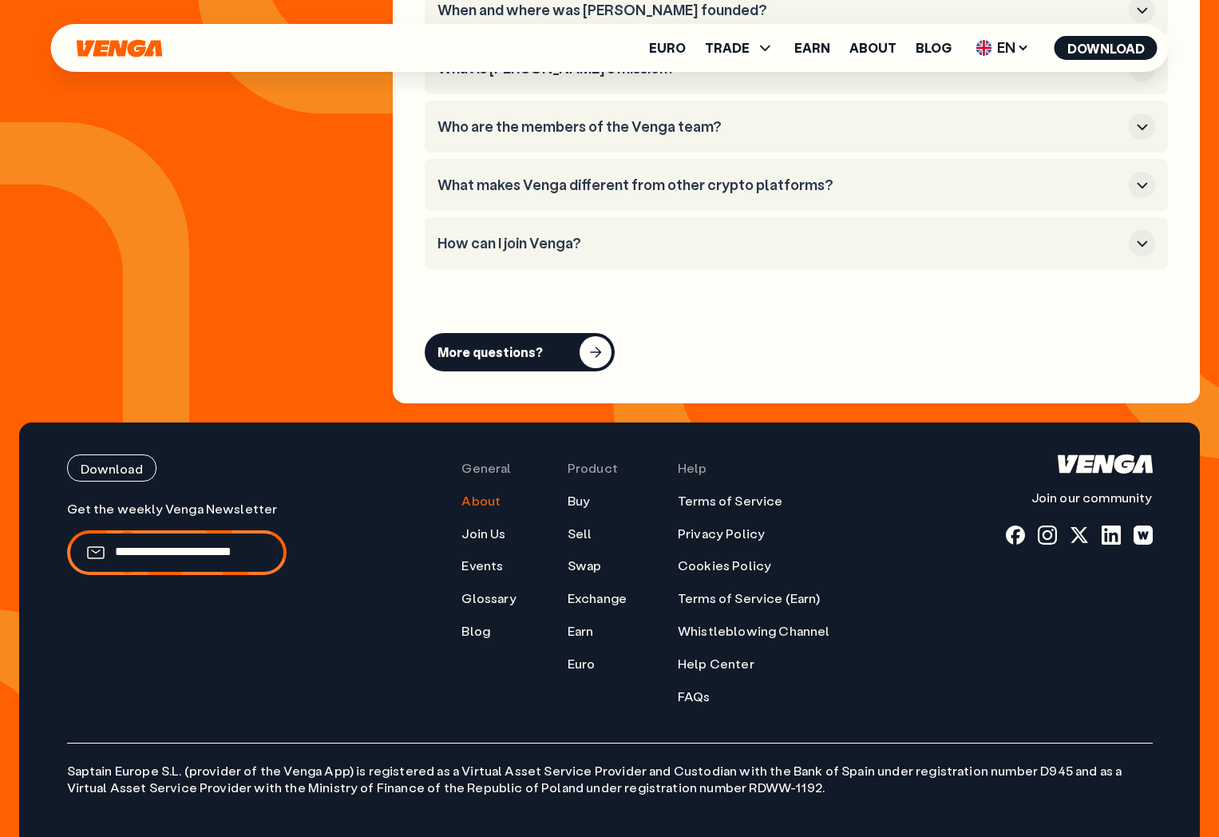
scroll to position [6413, 0]
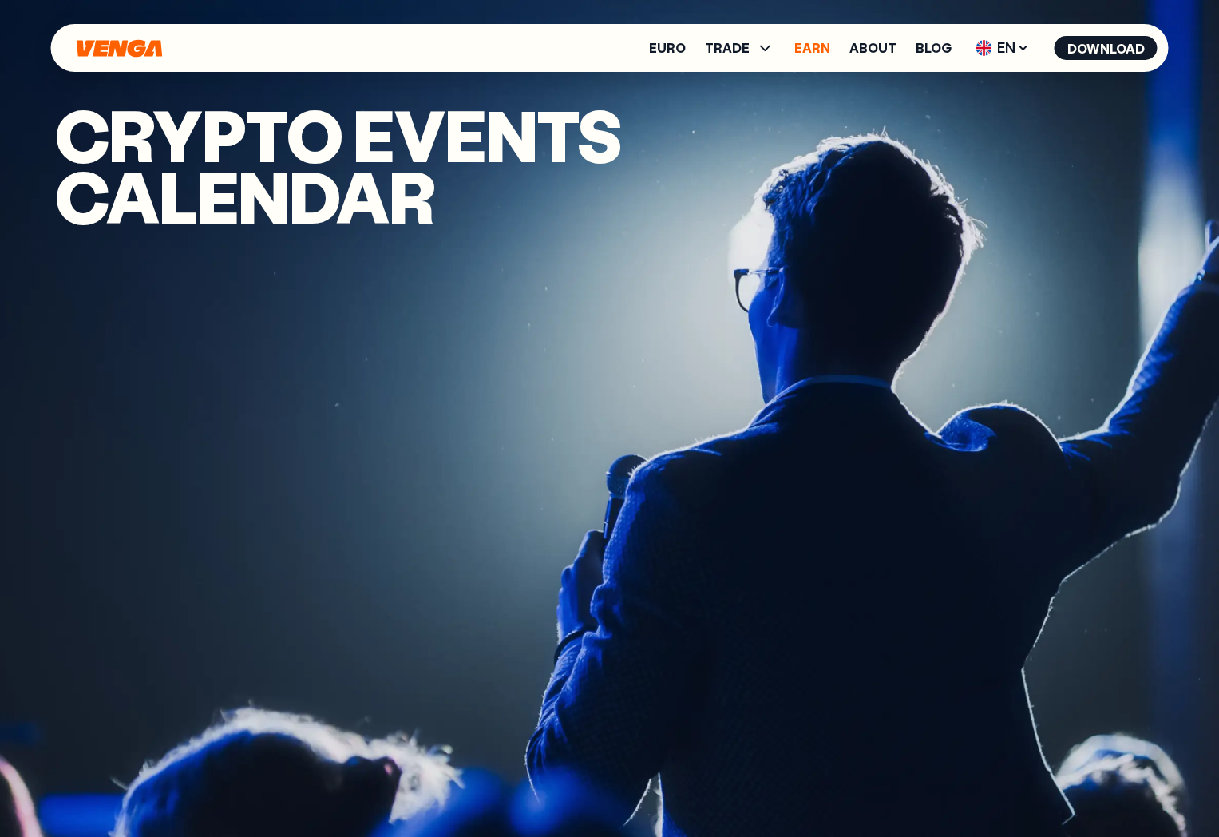
click at [811, 47] on link "Earn" at bounding box center [812, 48] width 36 height 13
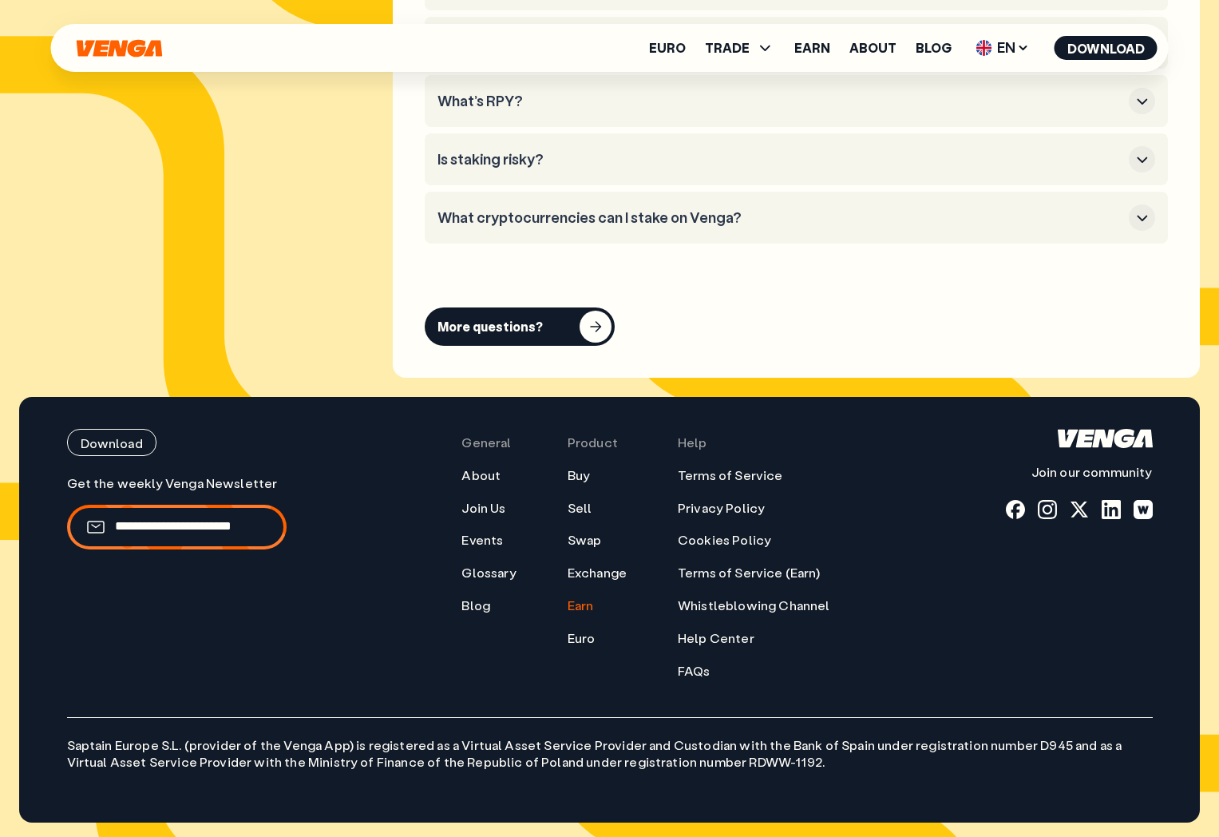
scroll to position [8536, 0]
click at [486, 473] on link "About" at bounding box center [480, 474] width 39 height 17
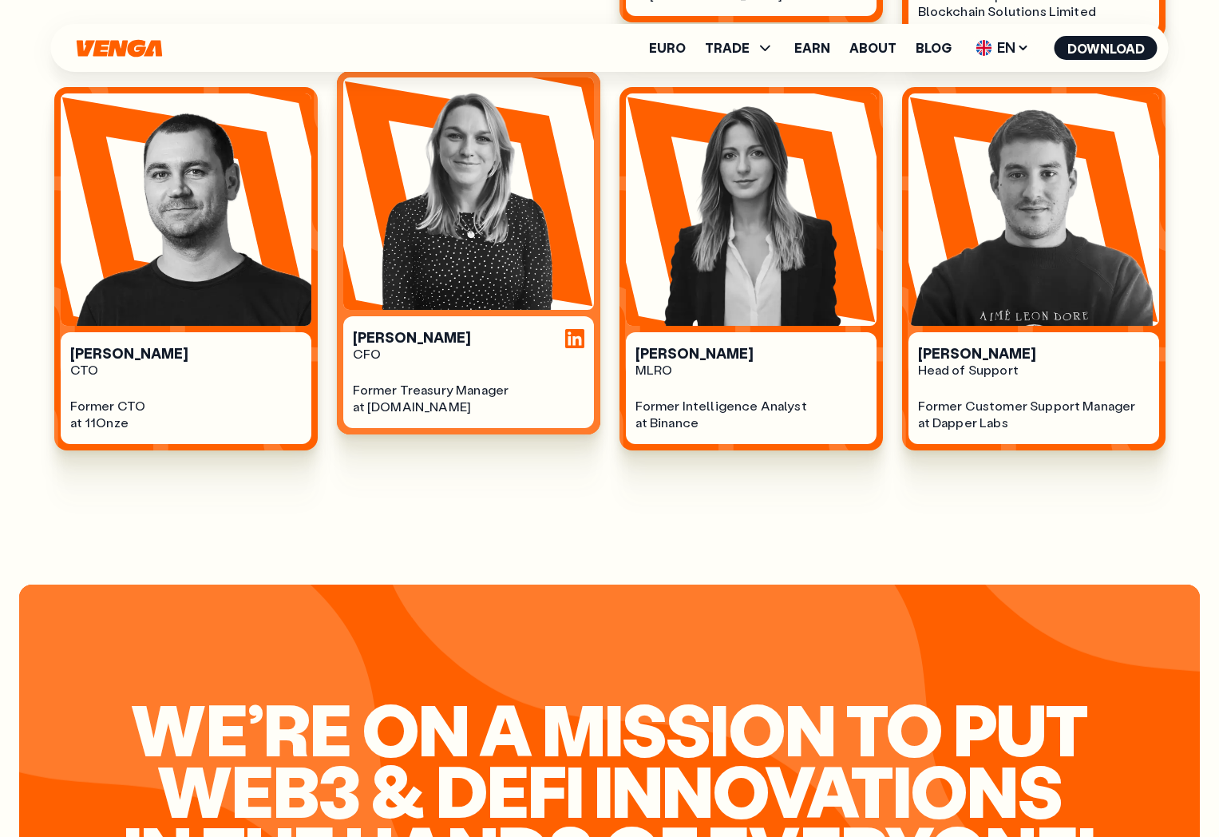
scroll to position [1274, 0]
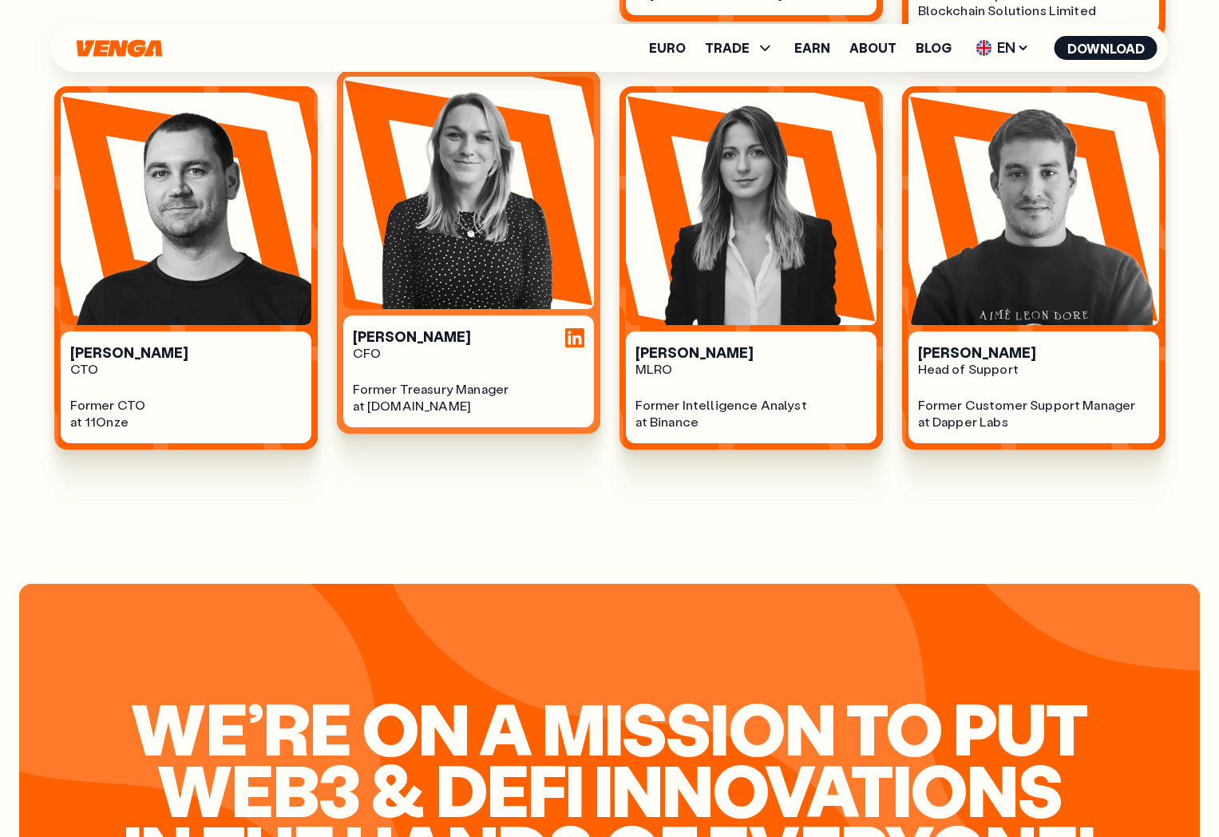
click at [489, 381] on div "Former Treasury Manager at [DOMAIN_NAME]" at bounding box center [469, 398] width 232 height 34
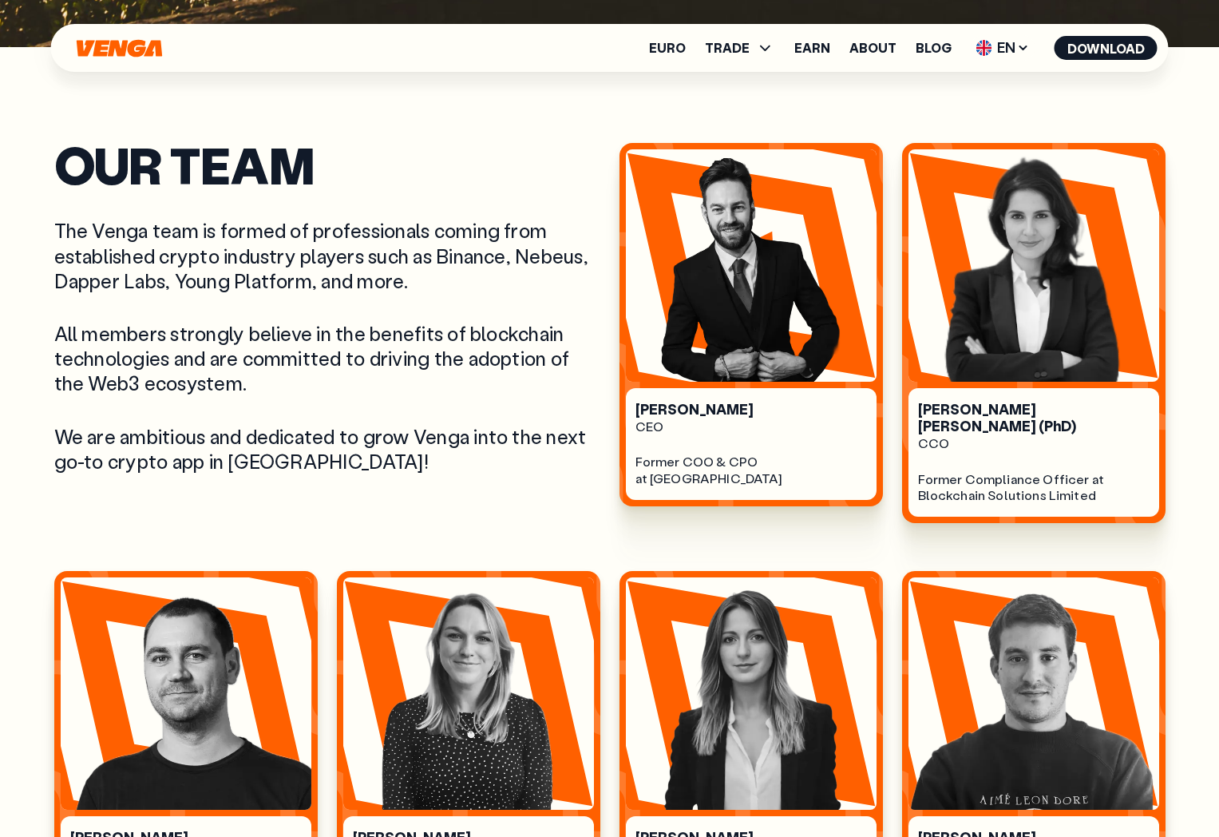
scroll to position [789, 0]
